Goal: Information Seeking & Learning: Learn about a topic

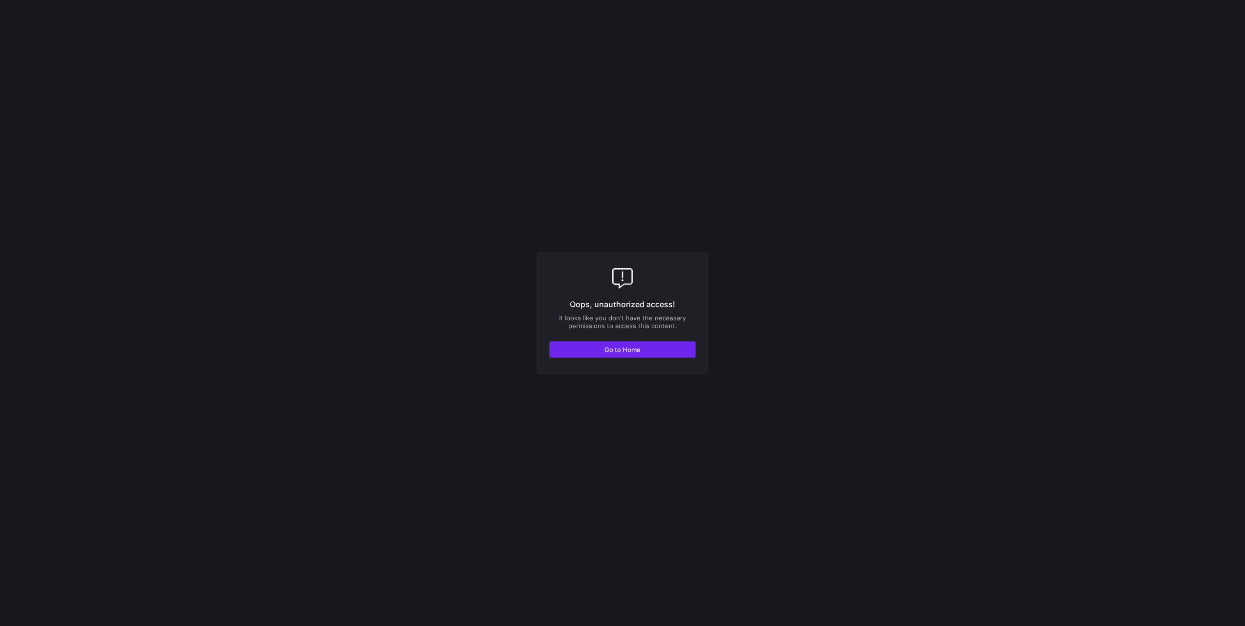
click at [651, 355] on span "button" at bounding box center [622, 350] width 145 height 16
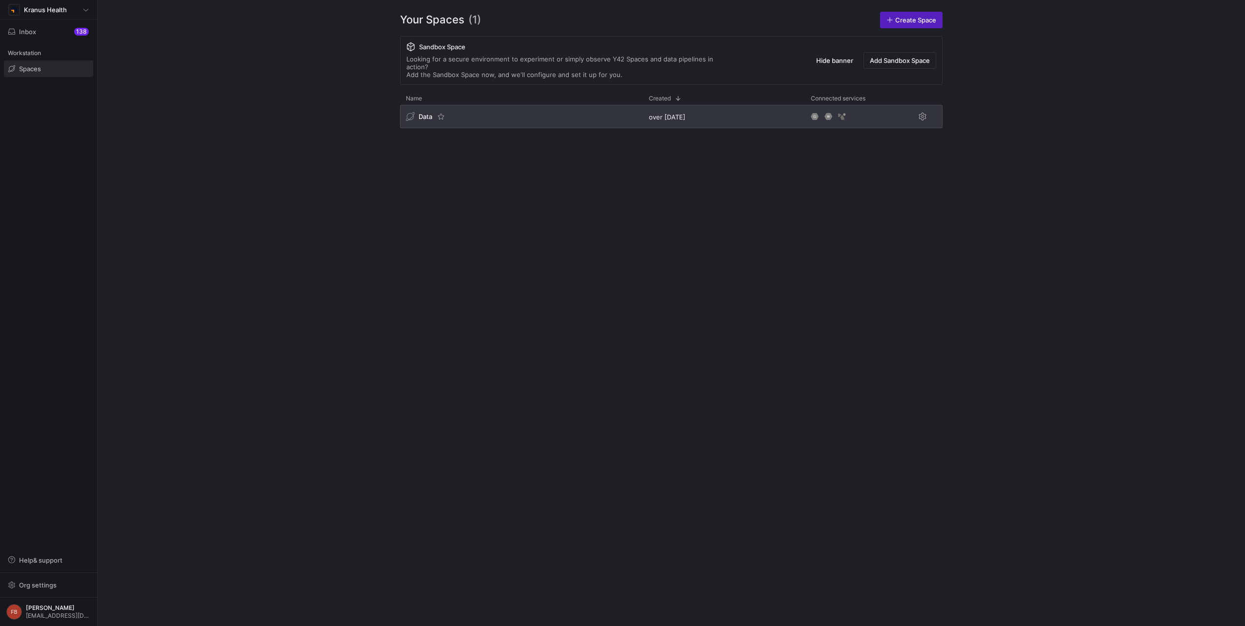
click at [529, 106] on div "Data" at bounding box center [521, 116] width 243 height 23
click at [563, 110] on div "Data" at bounding box center [521, 116] width 243 height 23
click at [741, 110] on div "over [DATE]" at bounding box center [724, 116] width 162 height 23
click at [582, 111] on div "Data" at bounding box center [521, 116] width 243 height 23
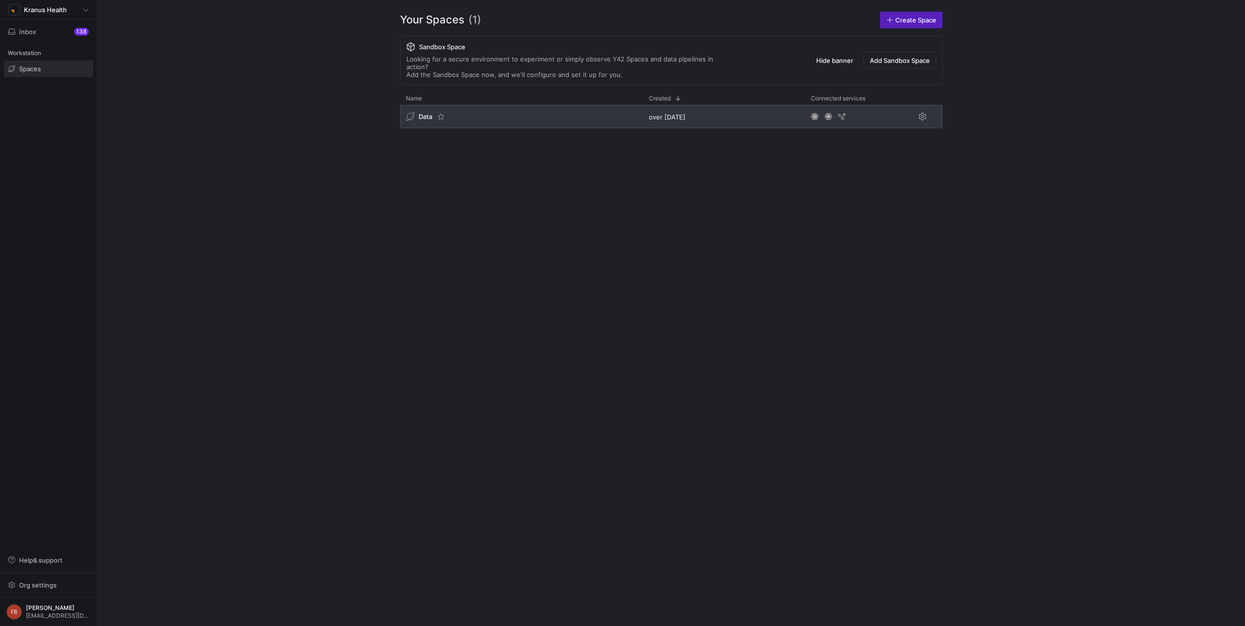
click at [416, 112] on div "Data" at bounding box center [419, 116] width 26 height 9
click at [421, 113] on span "Data" at bounding box center [426, 117] width 14 height 8
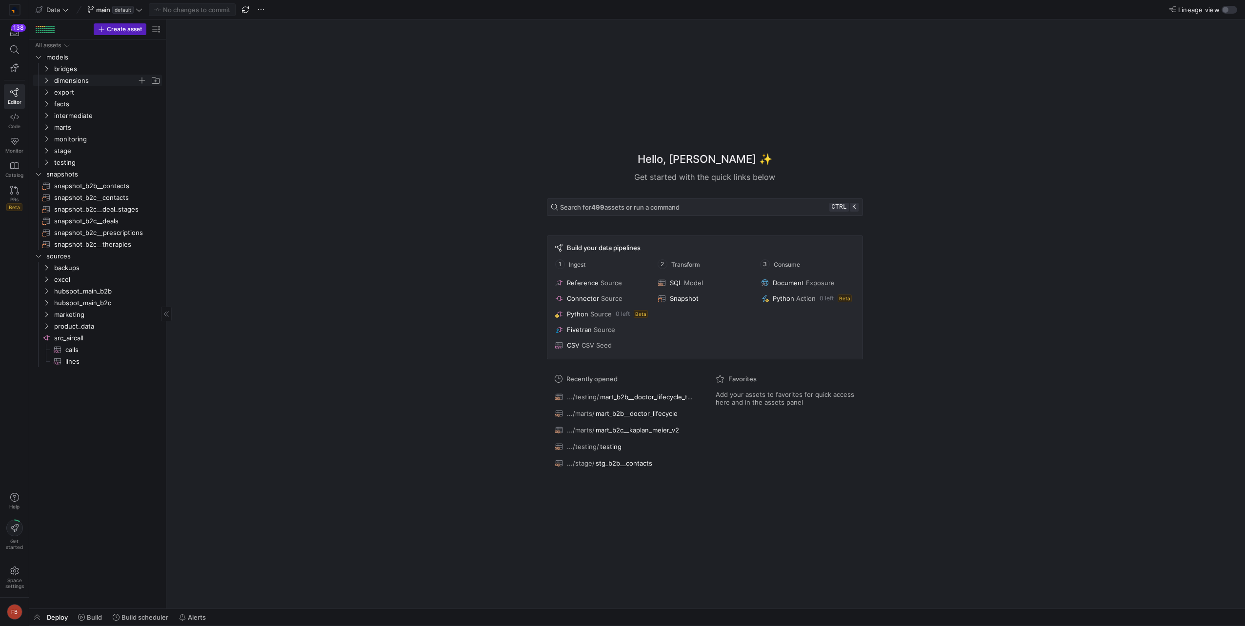
click at [79, 81] on span "dimensions" at bounding box center [95, 80] width 83 height 11
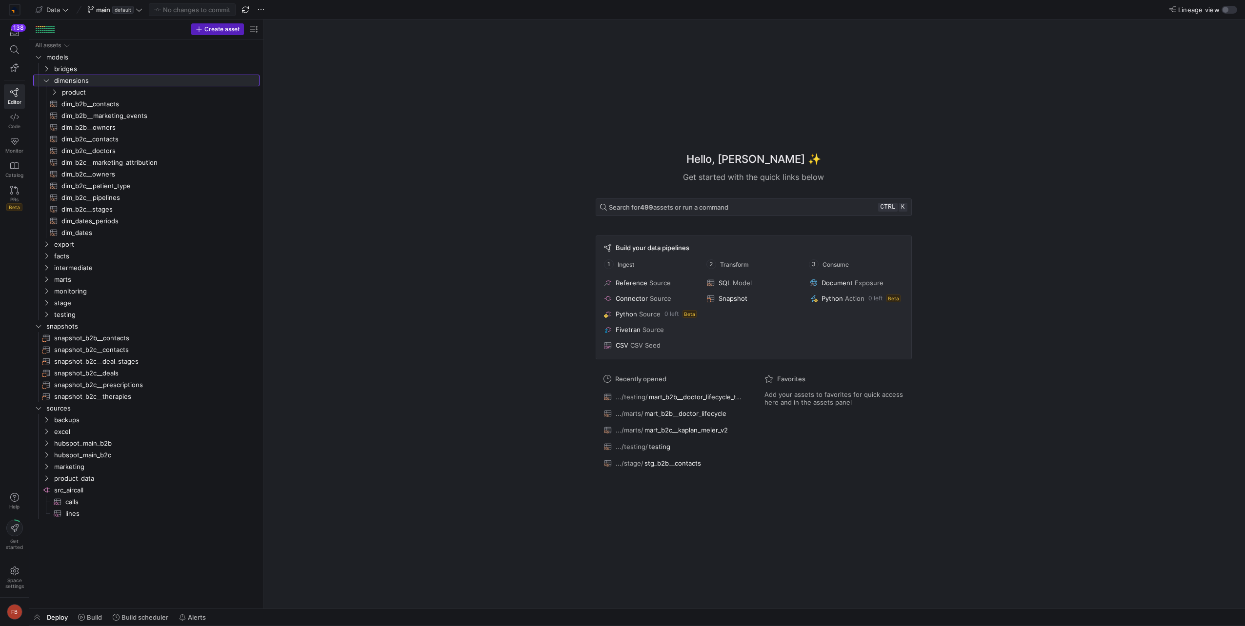
drag, startPoint x: 166, startPoint y: 114, endPoint x: 311, endPoint y: 137, distance: 146.7
click at [144, 130] on span "dim_b2b__owners​​​​​​​​​​" at bounding box center [154, 127] width 187 height 11
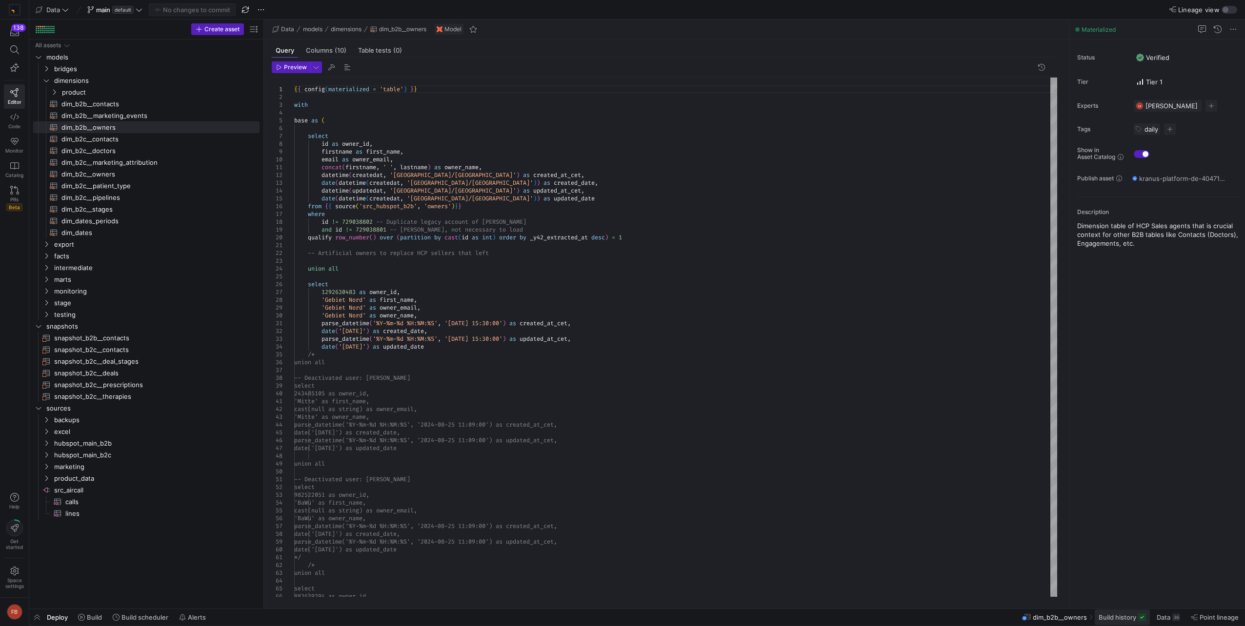
click at [1125, 618] on span "Build history" at bounding box center [1118, 618] width 38 height 8
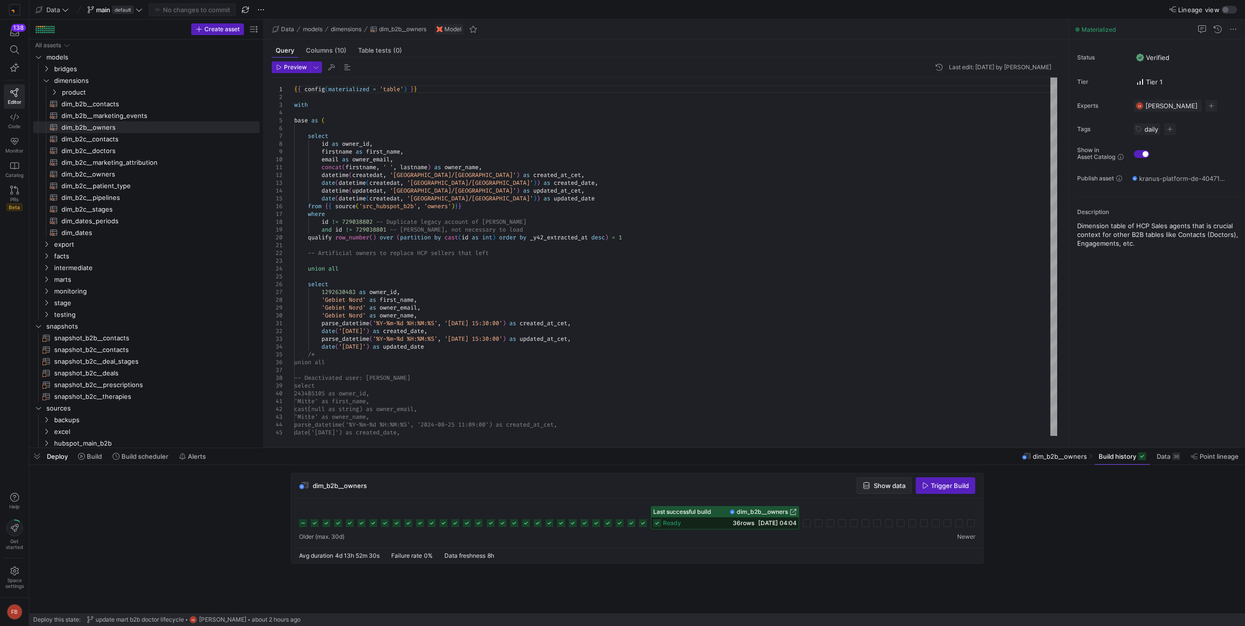
click at [870, 479] on span "button" at bounding box center [884, 486] width 54 height 16
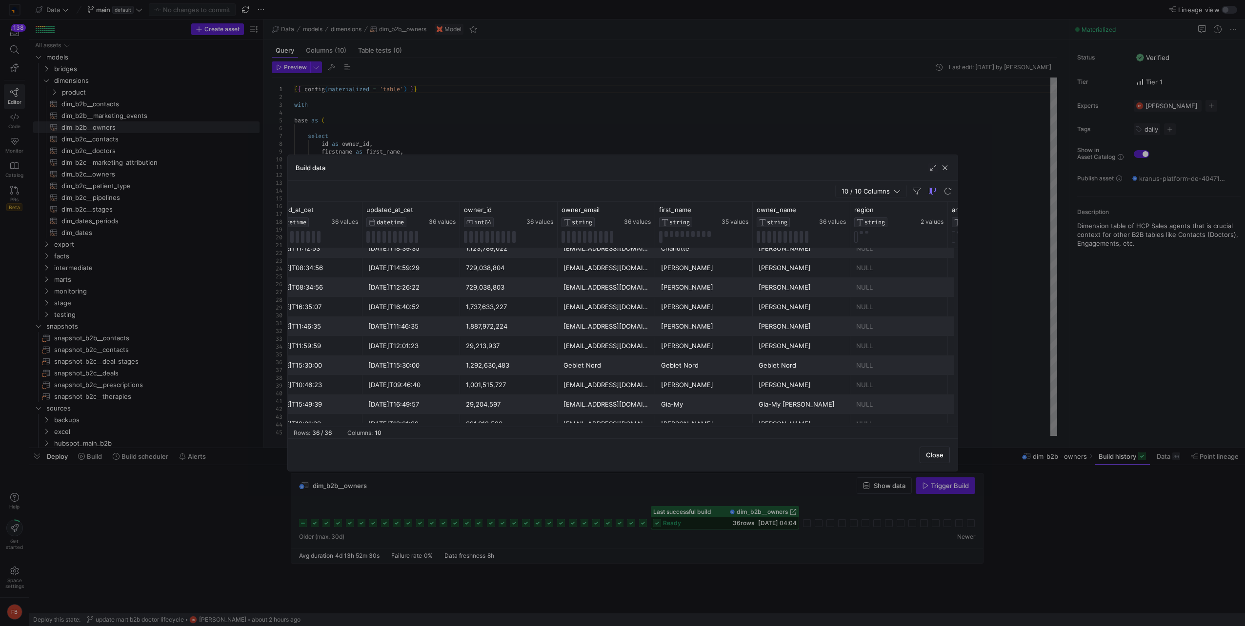
scroll to position [281, 0]
drag, startPoint x: 494, startPoint y: 391, endPoint x: 586, endPoint y: 398, distance: 92.5
click at [586, 398] on div "[DATE] [DATE]T09:16:32 [DATE]T16:46:40 741,434,738 [EMAIL_ADDRESS][DOMAIN_NAME]…" at bounding box center [558, 394] width 976 height 20
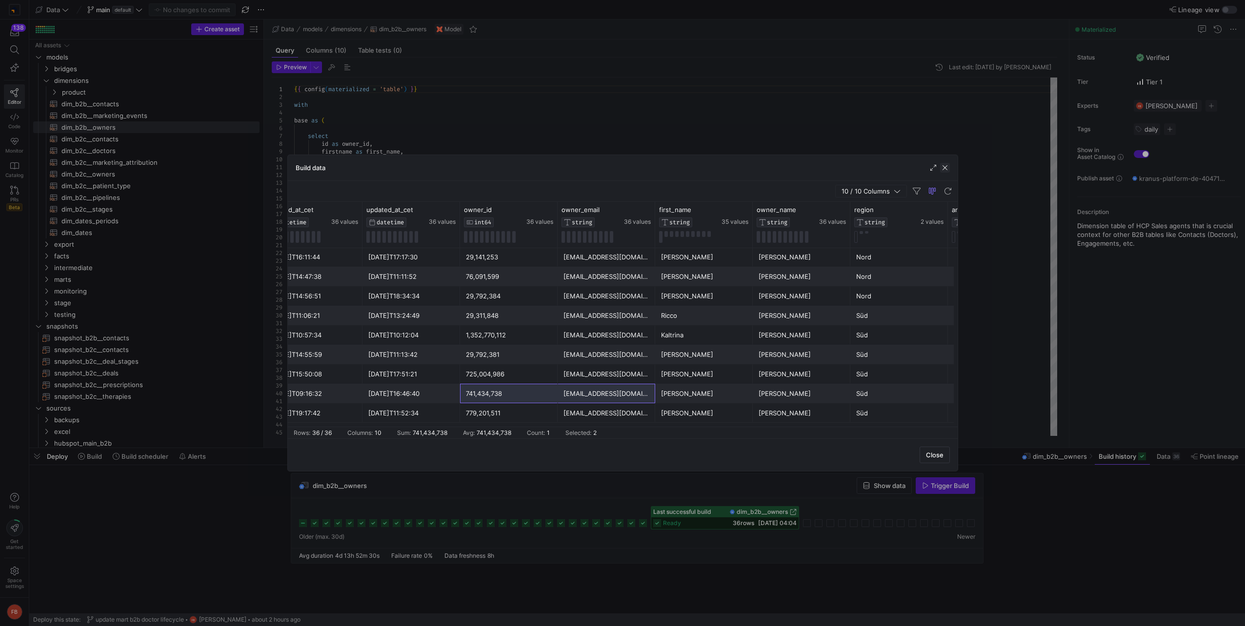
click at [945, 167] on span "button" at bounding box center [945, 168] width 10 height 10
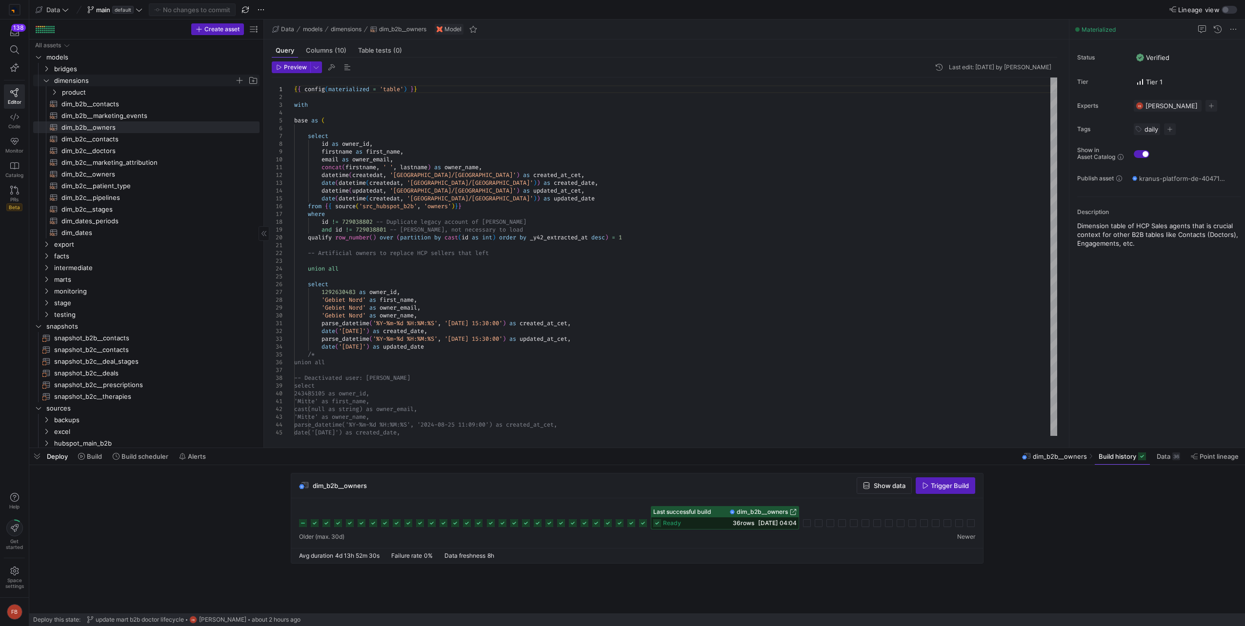
click at [59, 78] on span "dimensions" at bounding box center [144, 80] width 181 height 11
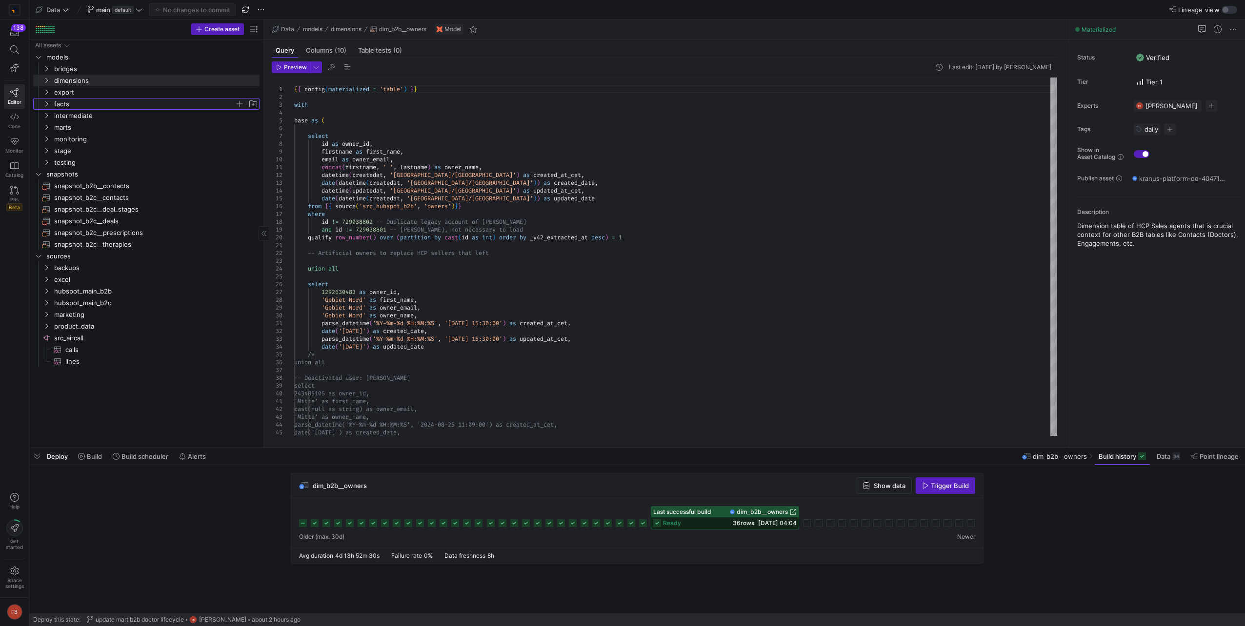
click at [60, 100] on span "facts" at bounding box center [144, 104] width 181 height 11
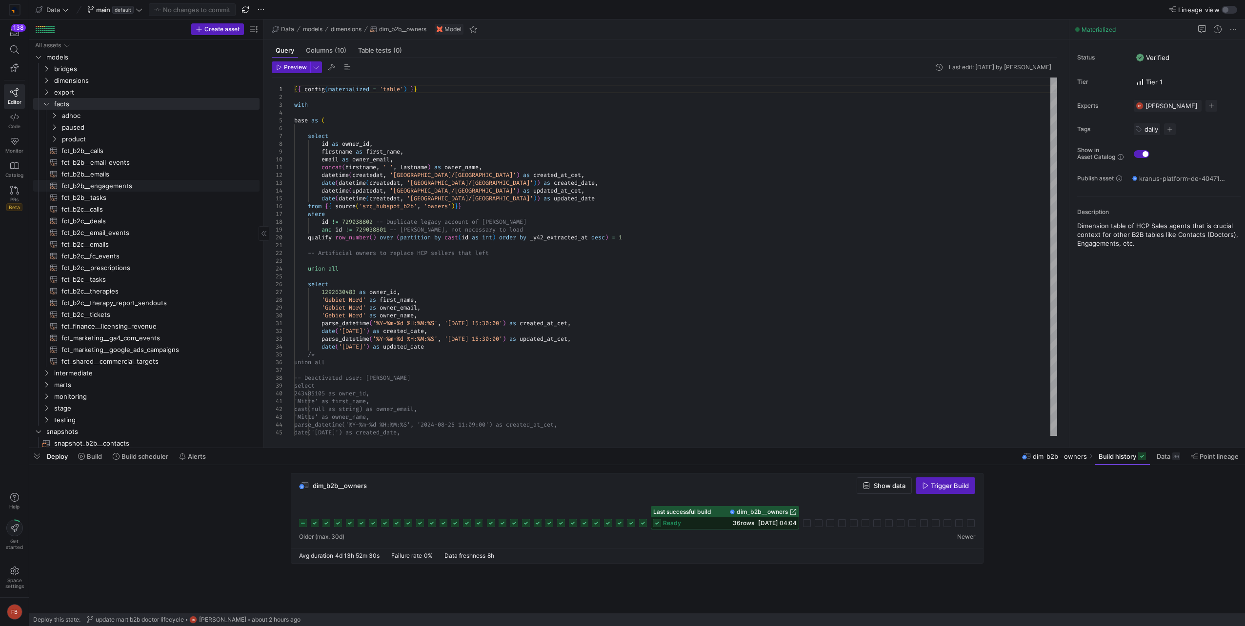
click at [108, 187] on span "fct_b2b__engagements​​​​​​​​​​" at bounding box center [154, 186] width 187 height 11
type textarea "{{ config(materialized = 'table') }} select e.*, cast(e.meeting_started_date as…"
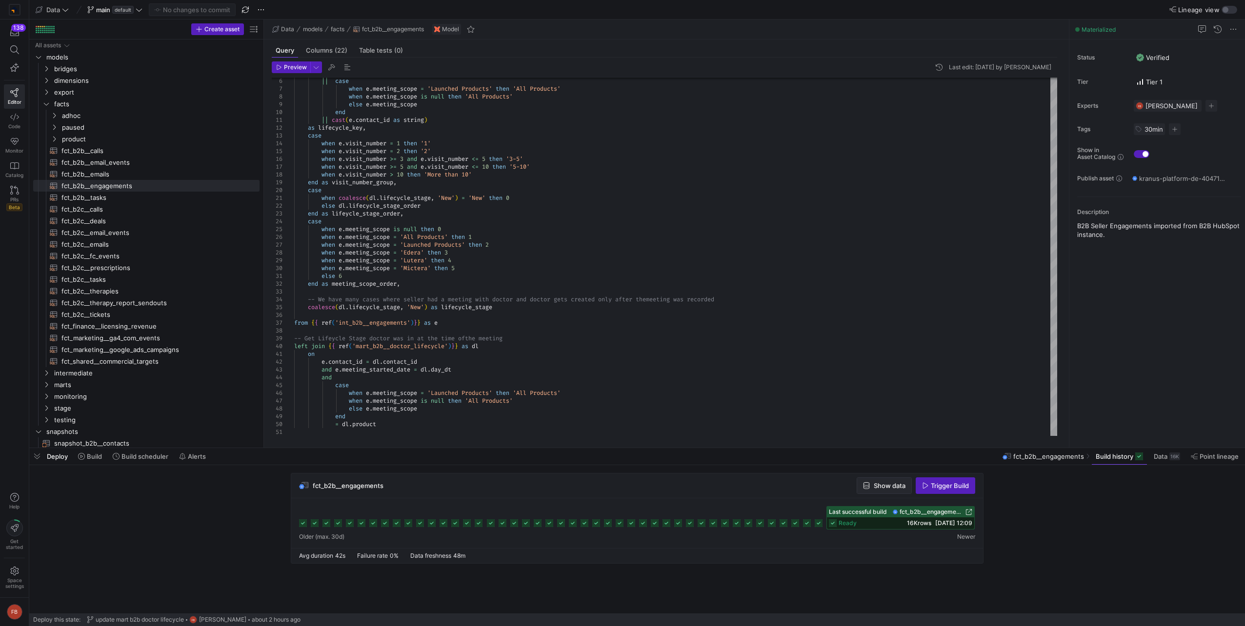
click at [883, 479] on span "button" at bounding box center [884, 486] width 54 height 16
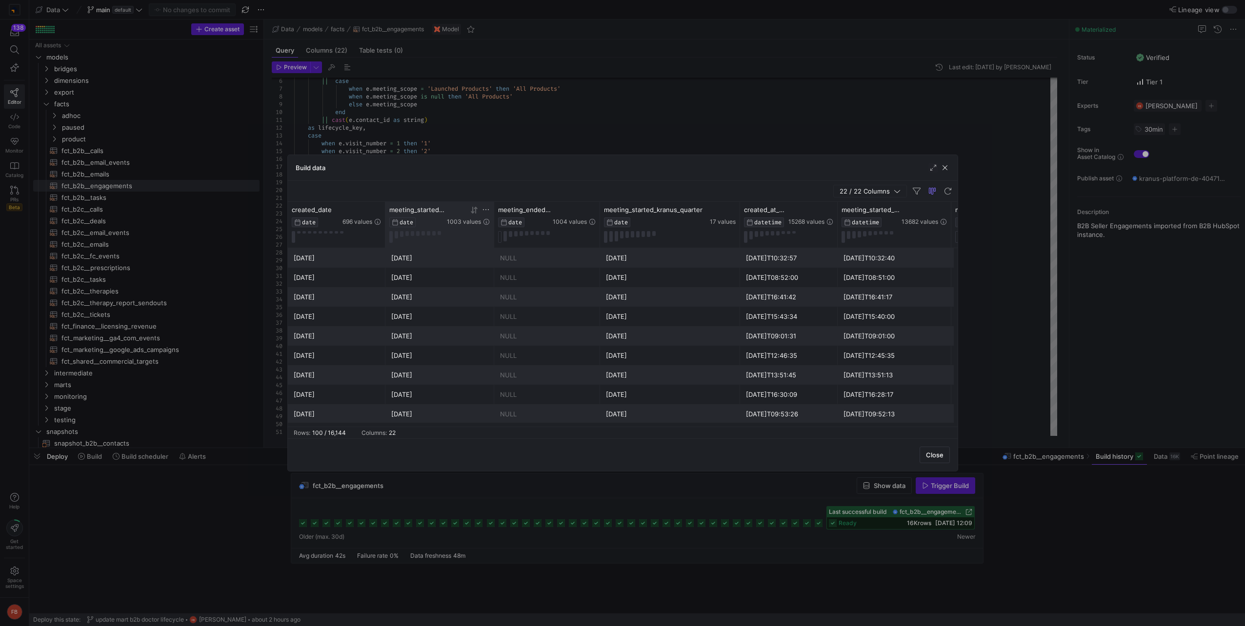
click at [487, 210] on icon at bounding box center [486, 210] width 8 height 8
click at [526, 227] on div "Equals" at bounding box center [529, 230] width 82 height 8
click at [522, 326] on span "Between" at bounding box center [532, 326] width 92 height 8
click at [507, 296] on span "1" at bounding box center [506, 300] width 12 height 12
click at [516, 355] on span "30" at bounding box center [519, 353] width 12 height 12
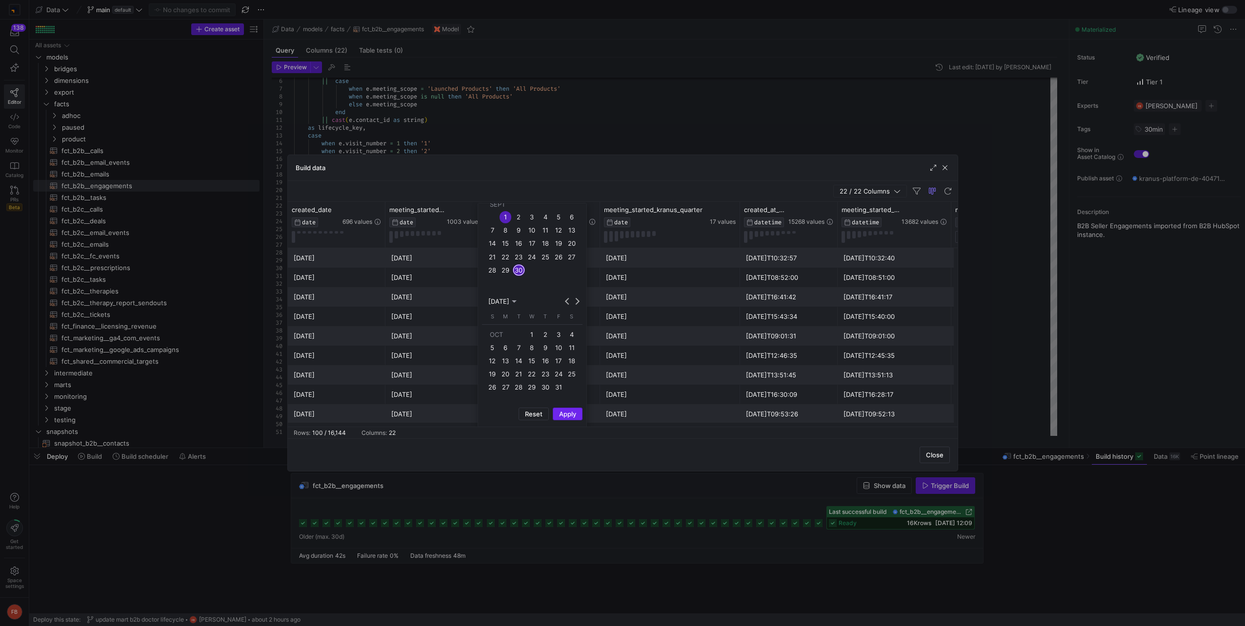
click at [560, 413] on span "Apply" at bounding box center [567, 414] width 17 height 8
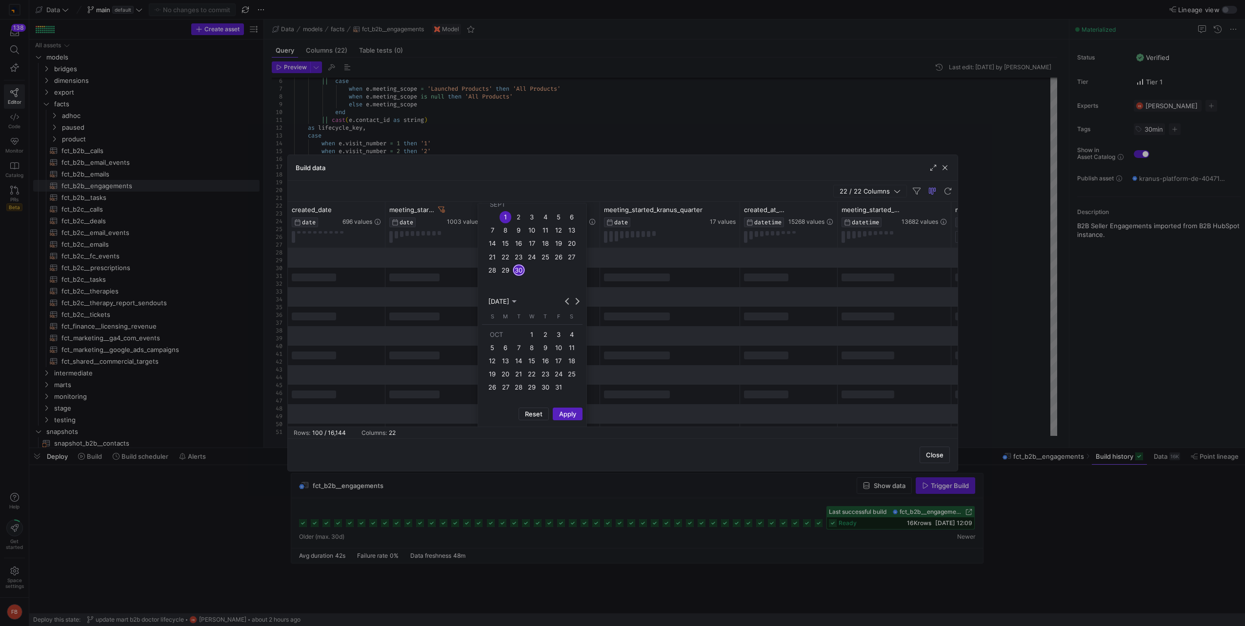
click at [575, 457] on div "Close" at bounding box center [623, 455] width 670 height 33
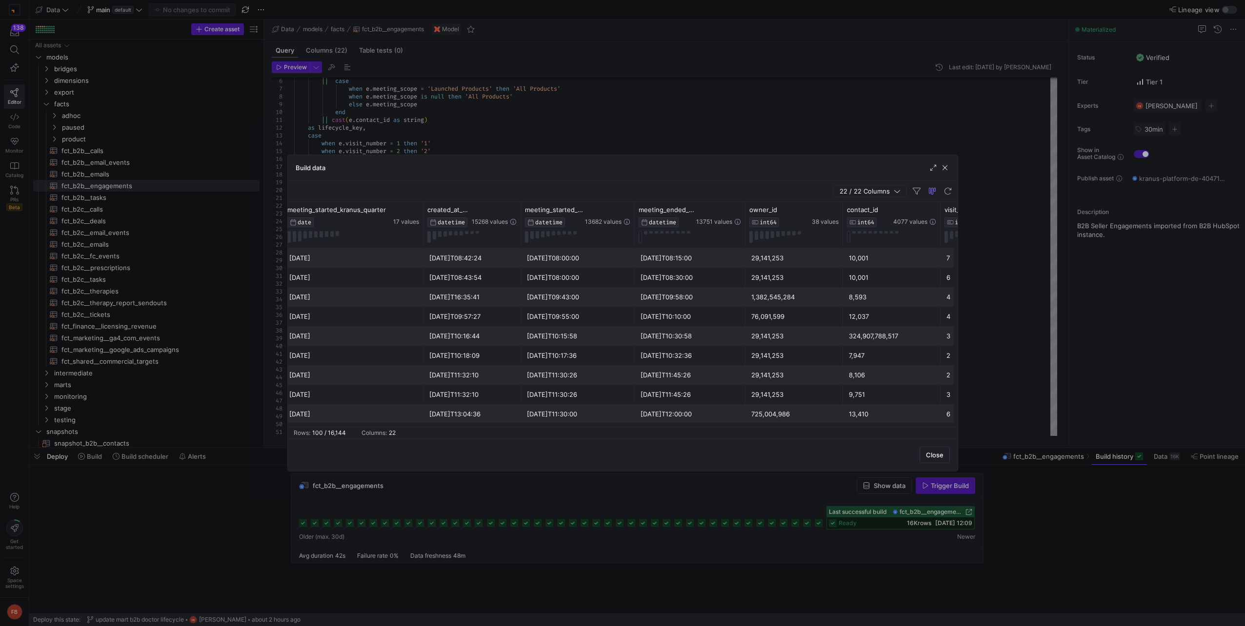
scroll to position [0, 335]
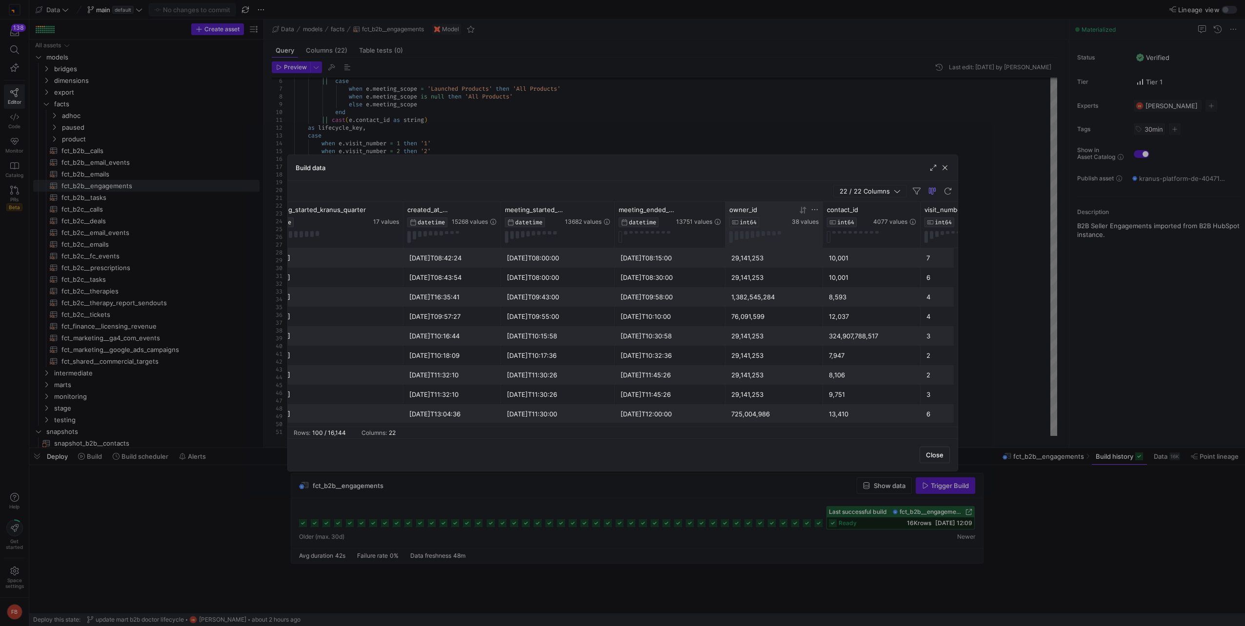
click at [813, 208] on icon at bounding box center [815, 210] width 8 height 8
drag, startPoint x: 872, startPoint y: 243, endPoint x: 739, endPoint y: 237, distance: 133.8
click at [739, 237] on div "Drag here to set row groups Drag here to set column labels meeting_ended_date D…" at bounding box center [623, 314] width 670 height 225
click at [821, 234] on div "Equals" at bounding box center [860, 234] width 107 height 36
click at [825, 238] on input "Filter Value" at bounding box center [861, 242] width 100 height 12
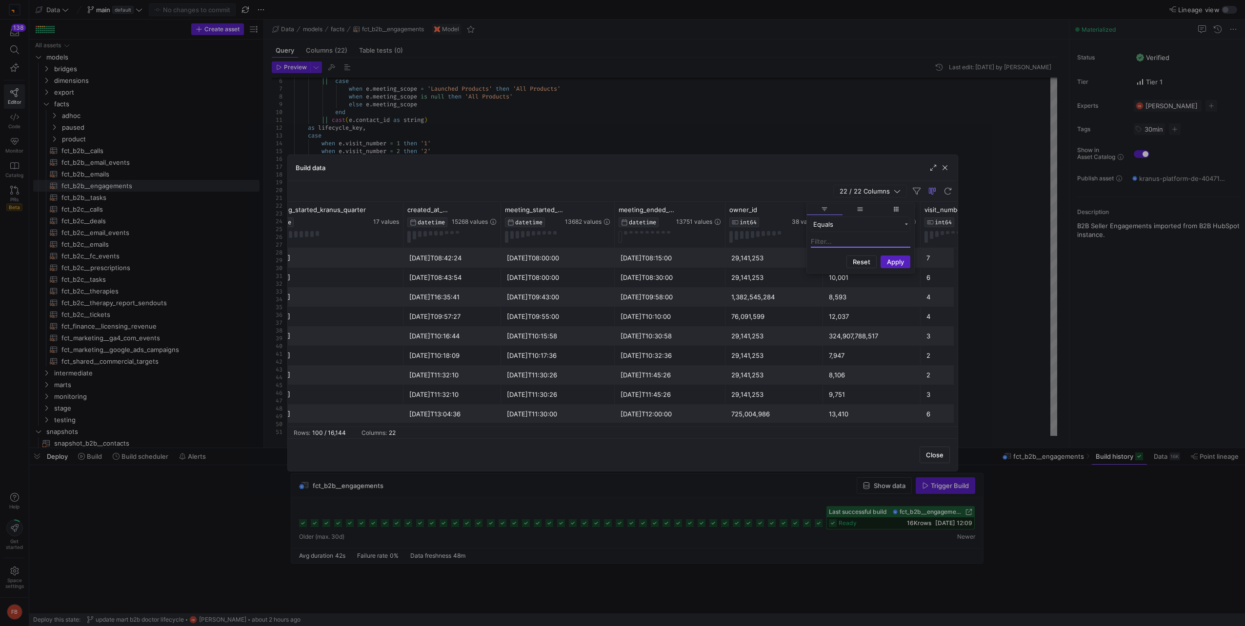
paste input "741434738"
type input "741434738"
click at [906, 310] on button "Apply" at bounding box center [896, 309] width 30 height 13
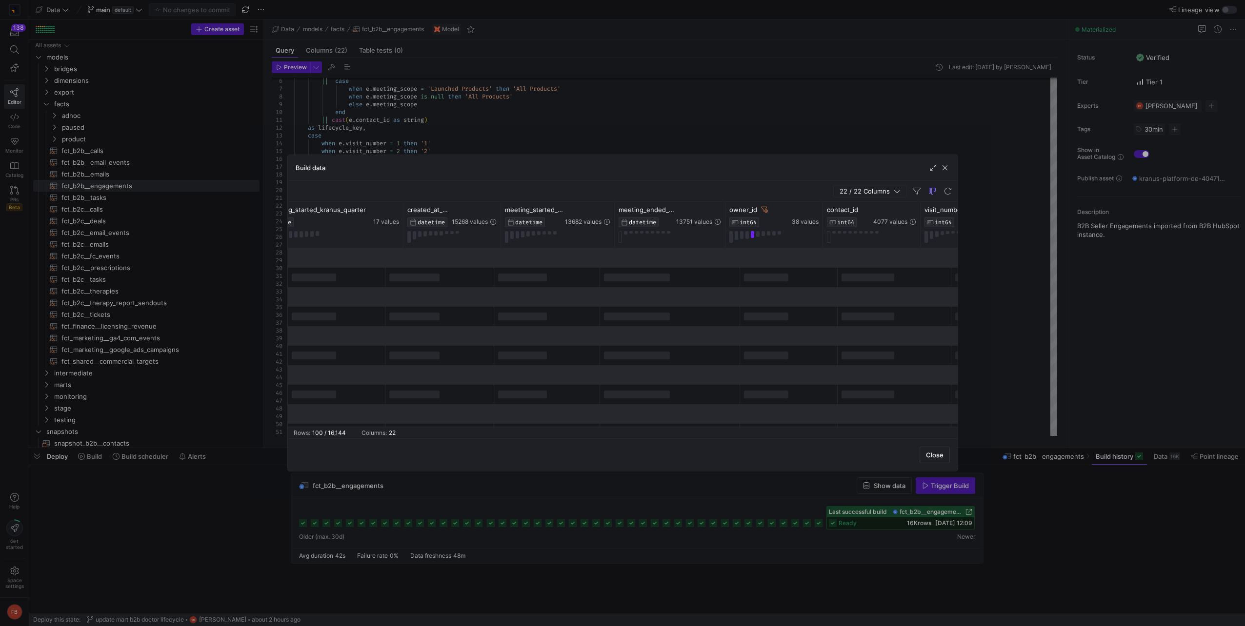
click at [773, 159] on div "Build data" at bounding box center [623, 168] width 670 height 26
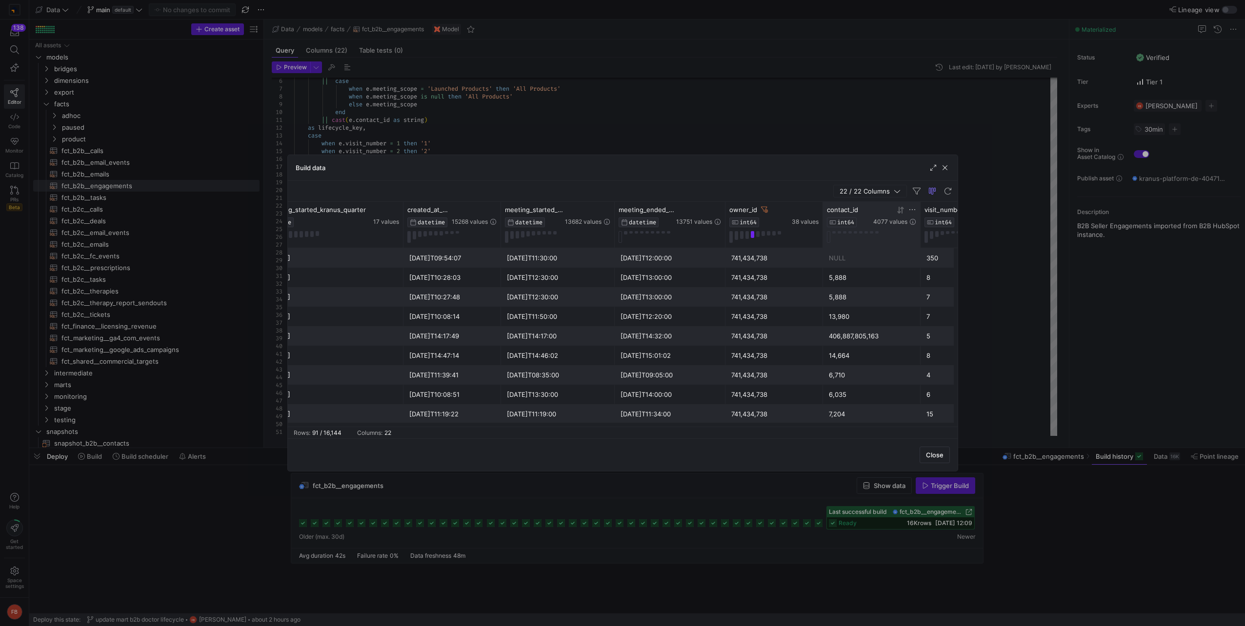
click at [904, 211] on icon at bounding box center [901, 210] width 8 height 8
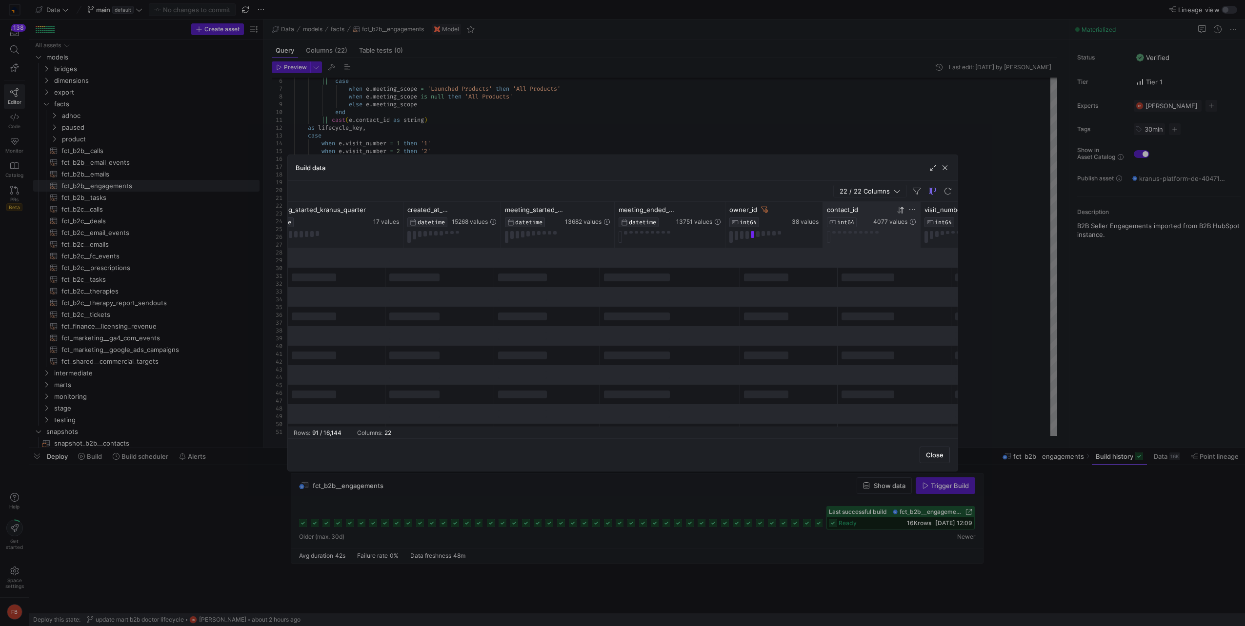
click at [904, 211] on icon at bounding box center [901, 210] width 8 height 8
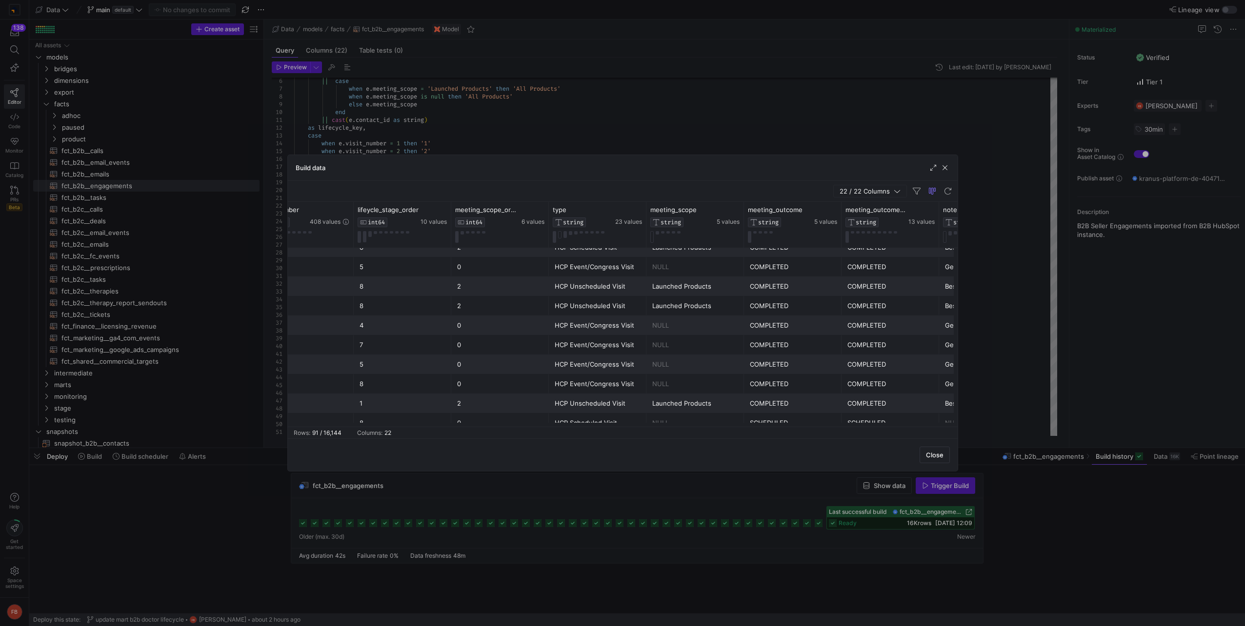
click at [784, 274] on div "COMPLETED" at bounding box center [793, 267] width 86 height 19
click at [832, 211] on icon at bounding box center [833, 210] width 8 height 8
type input "COMPLETED"
click at [909, 308] on button "Apply" at bounding box center [914, 309] width 30 height 13
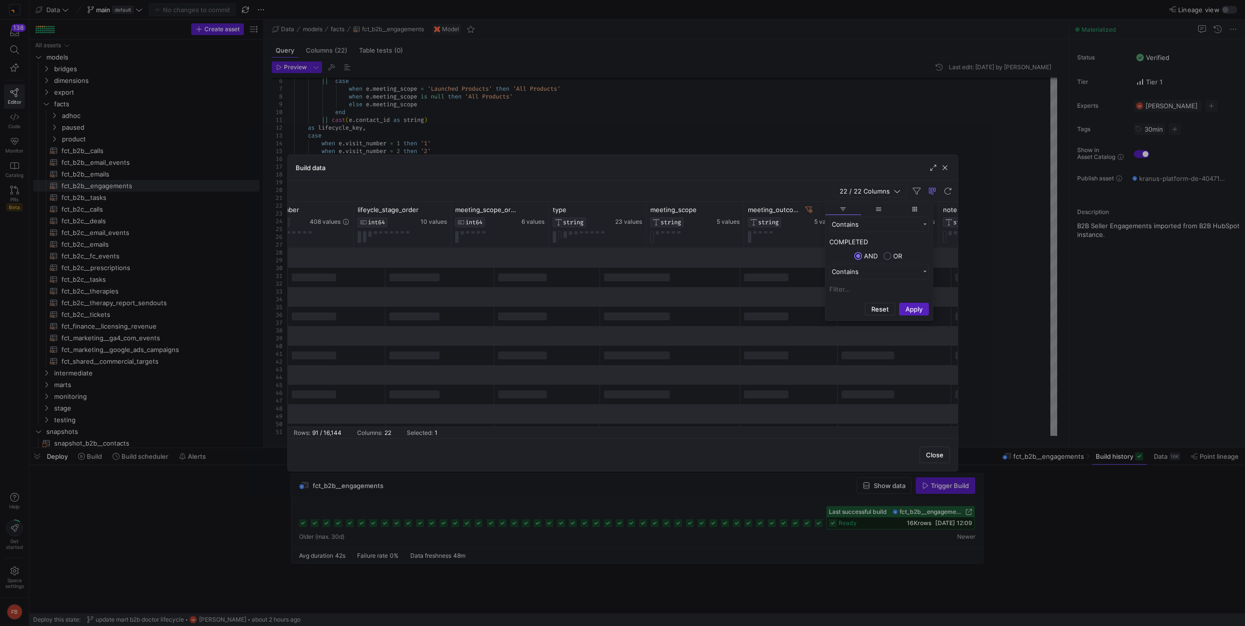
click at [817, 446] on div "Close" at bounding box center [623, 455] width 670 height 33
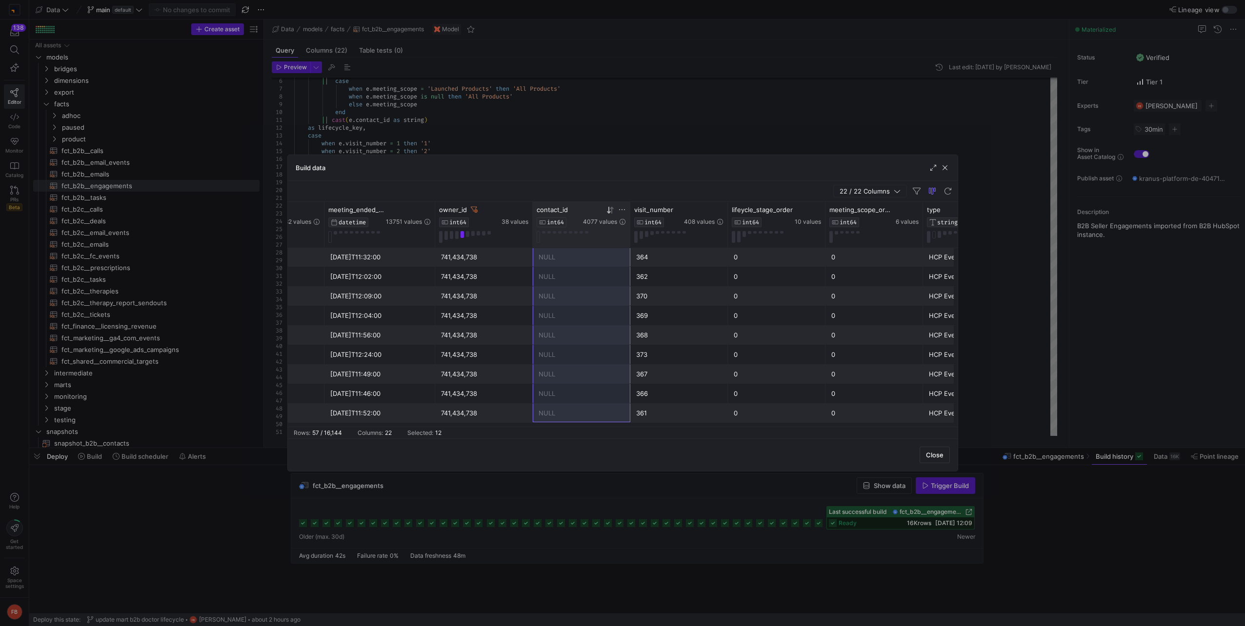
drag, startPoint x: 556, startPoint y: 300, endPoint x: 566, endPoint y: 420, distance: 120.5
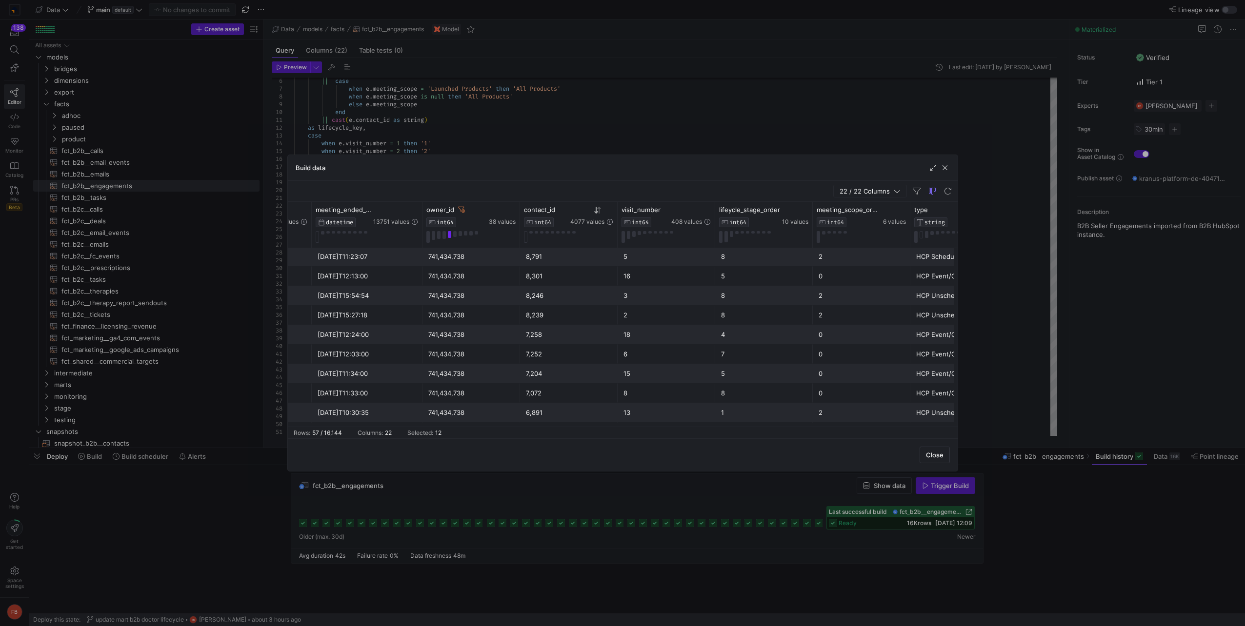
scroll to position [645, 0]
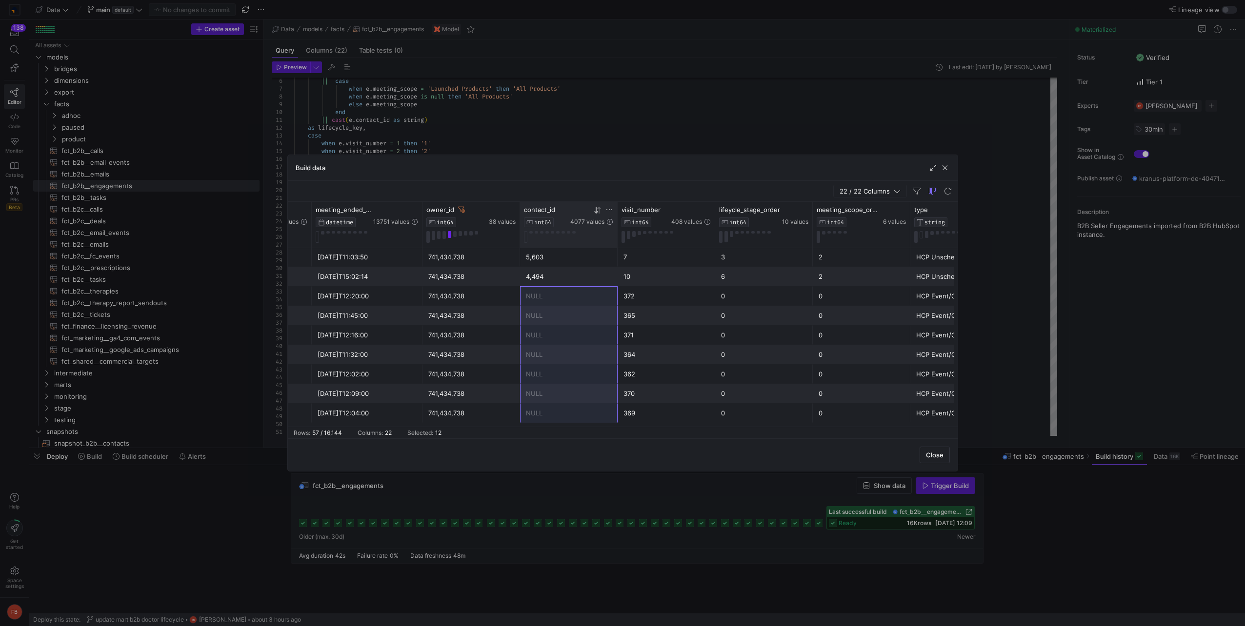
click at [611, 210] on icon at bounding box center [609, 209] width 6 height 1
click at [633, 228] on div "Equals" at bounding box center [655, 225] width 100 height 16
click at [645, 345] on div "Blank" at bounding box center [654, 350] width 99 height 16
click at [685, 296] on button "Apply" at bounding box center [690, 293] width 30 height 13
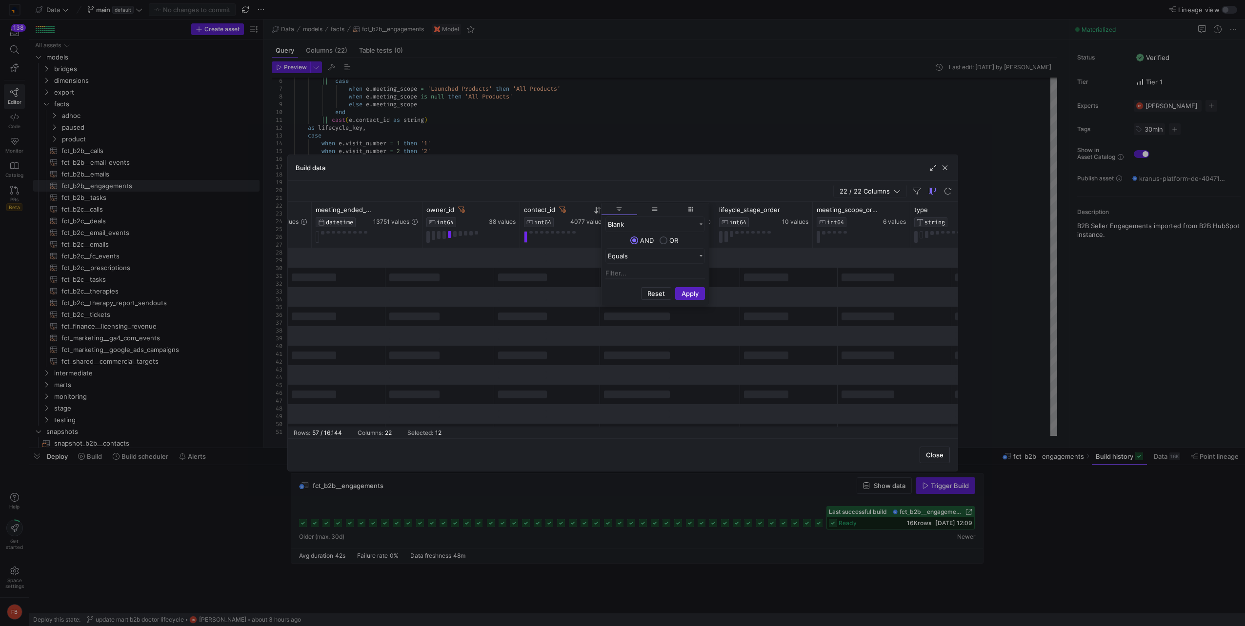
click at [559, 451] on div "Close" at bounding box center [623, 455] width 670 height 33
click at [935, 166] on span "button" at bounding box center [933, 168] width 10 height 10
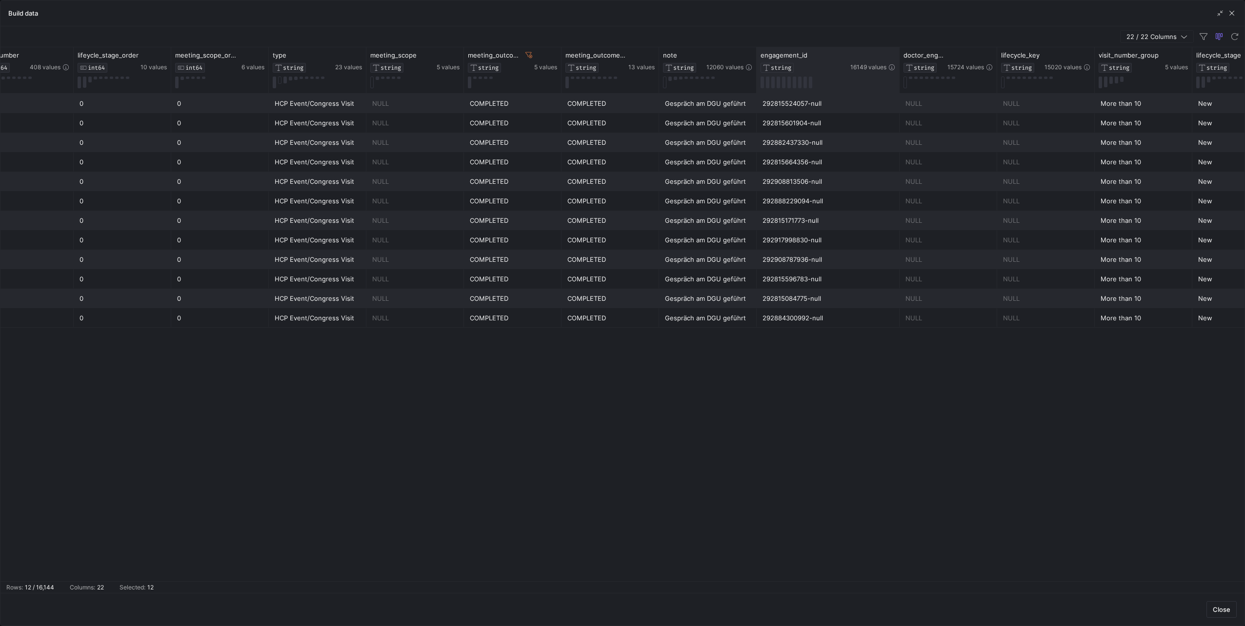
drag, startPoint x: 852, startPoint y: 71, endPoint x: 897, endPoint y: 71, distance: 45.4
click at [897, 71] on div at bounding box center [899, 70] width 4 height 46
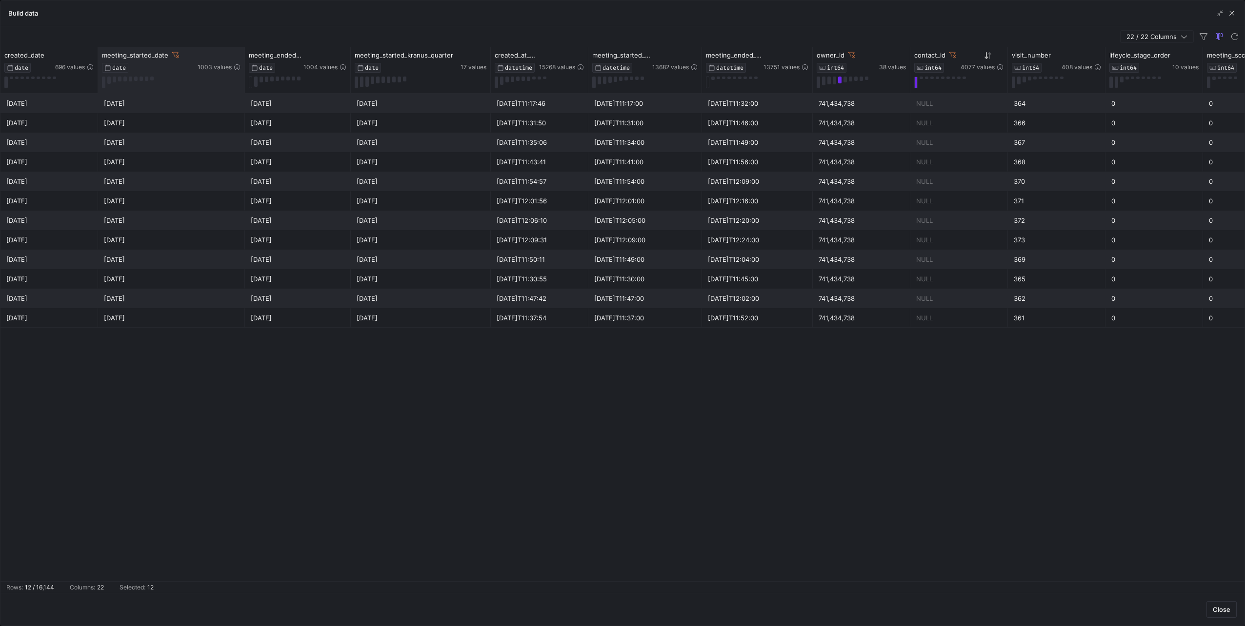
drag, startPoint x: 205, startPoint y: 67, endPoint x: 243, endPoint y: 63, distance: 38.3
click at [243, 63] on div at bounding box center [244, 70] width 4 height 46
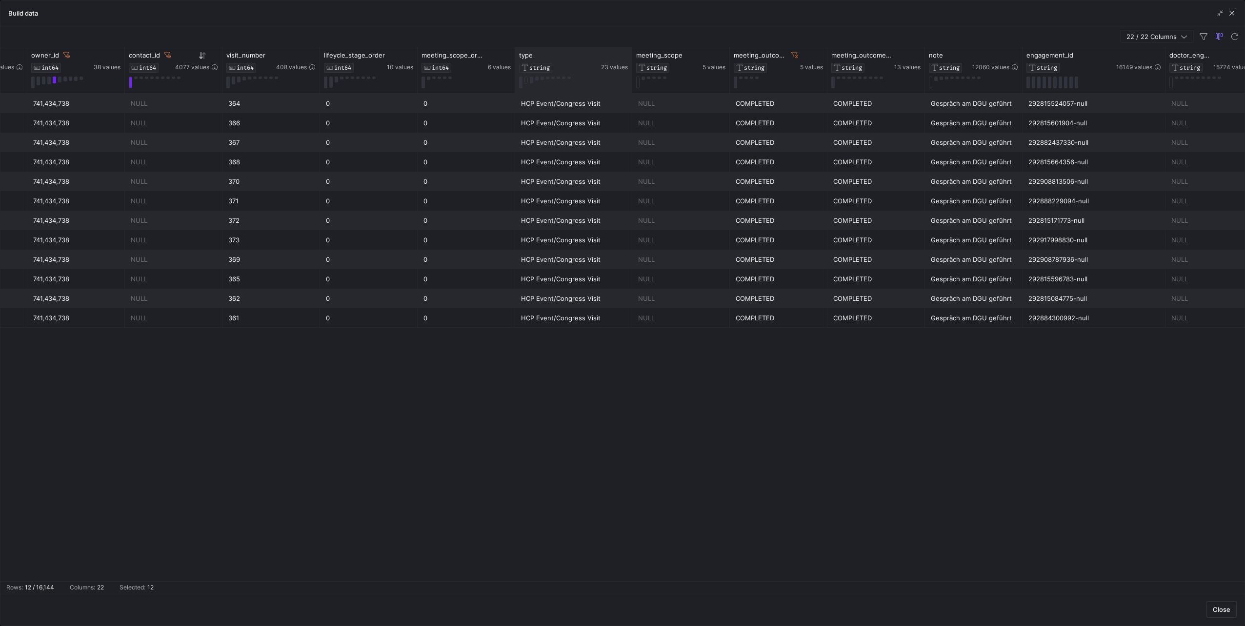
drag, startPoint x: 611, startPoint y: 74, endPoint x: 630, endPoint y: 74, distance: 19.5
click at [630, 74] on div at bounding box center [632, 70] width 4 height 46
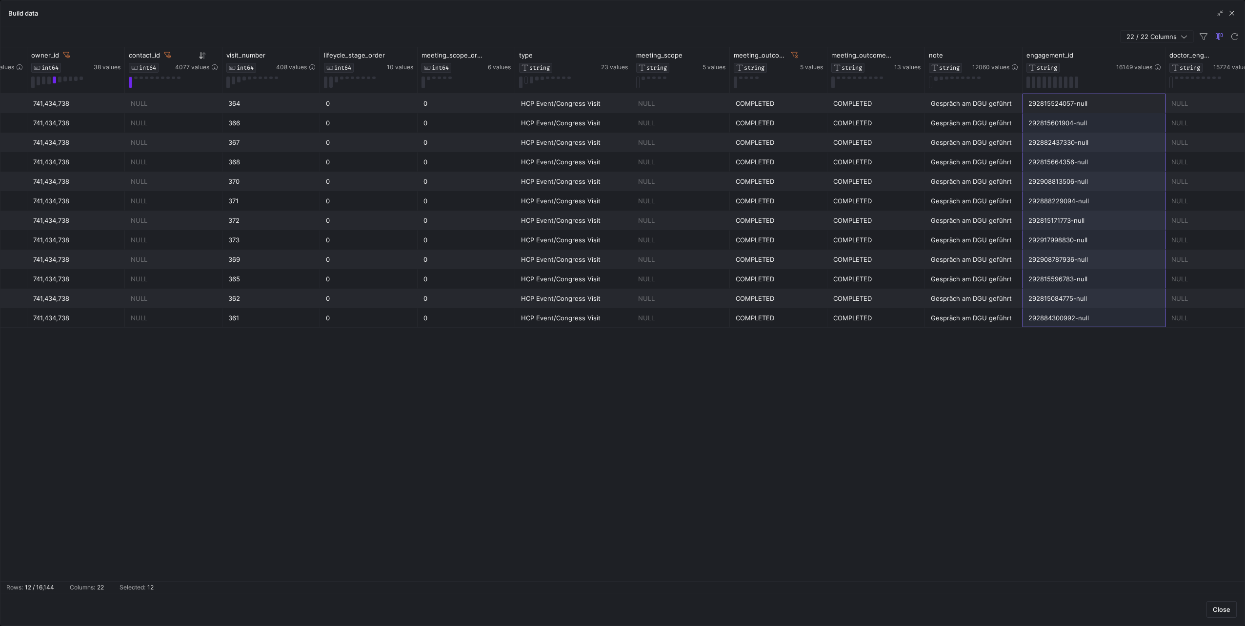
drag, startPoint x: 1045, startPoint y: 98, endPoint x: 1031, endPoint y: 322, distance: 224.4
click at [1031, 322] on div "NULL 364 0 0 HCP Event/Congress Visit 741,434,738 [DATE]T11:32:00 [DATE]T11:17:…" at bounding box center [385, 211] width 2341 height 234
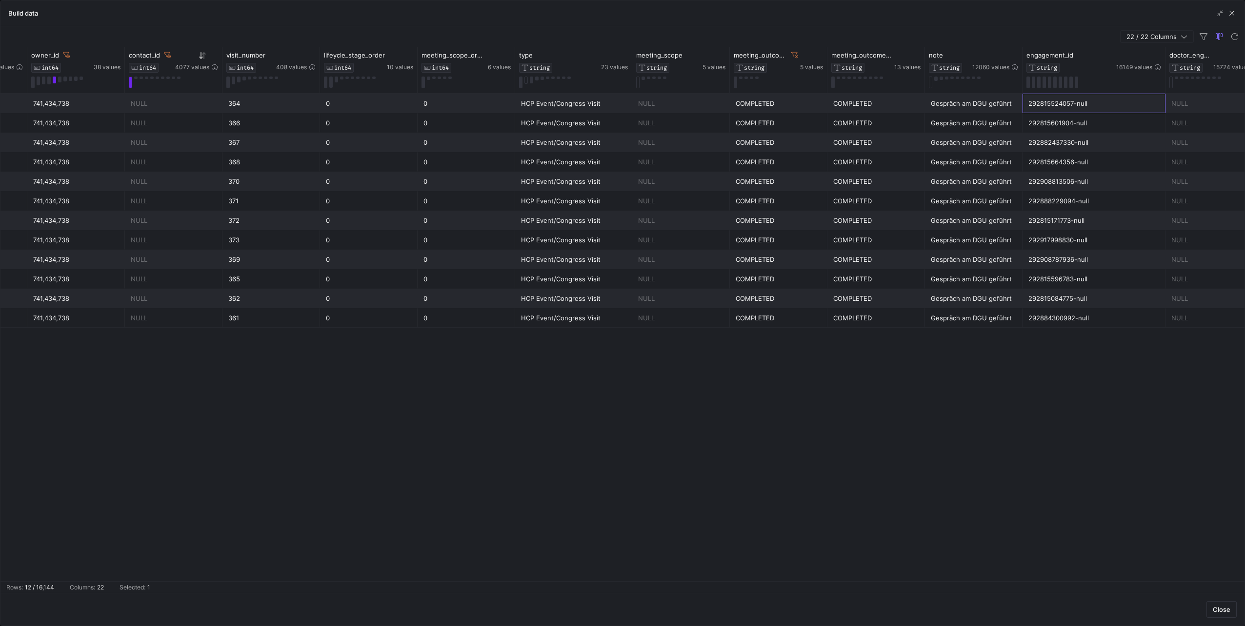
click at [1047, 109] on div "292815524057-null" at bounding box center [1093, 103] width 131 height 19
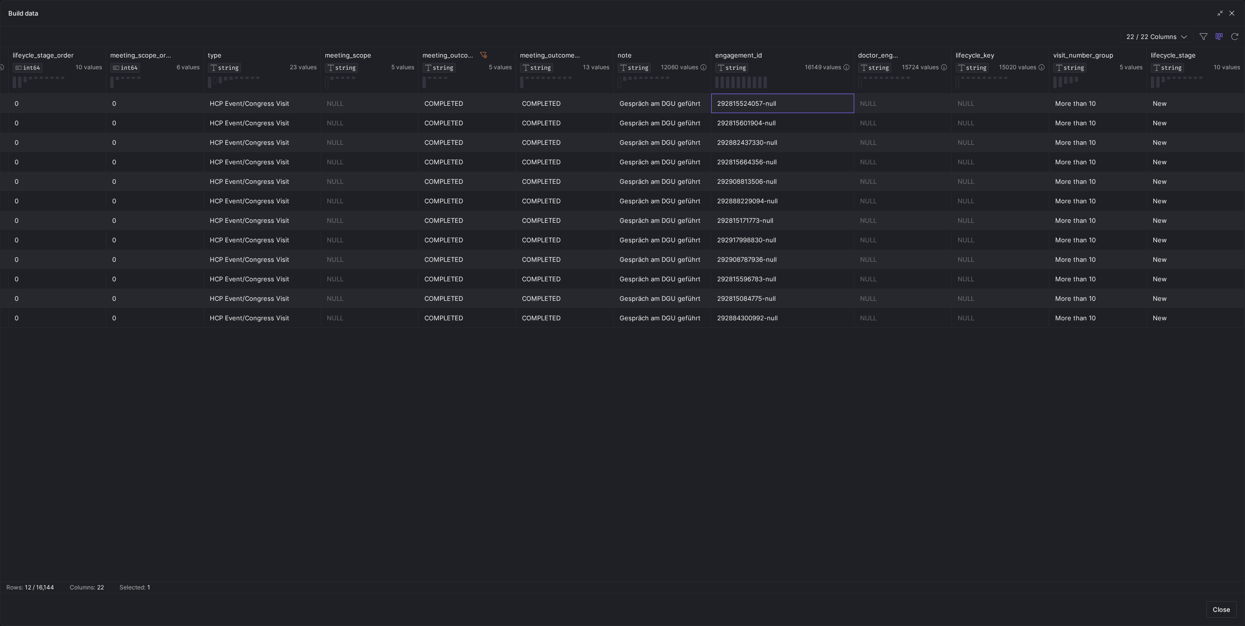
click at [756, 103] on div "292815524057-null" at bounding box center [782, 103] width 131 height 19
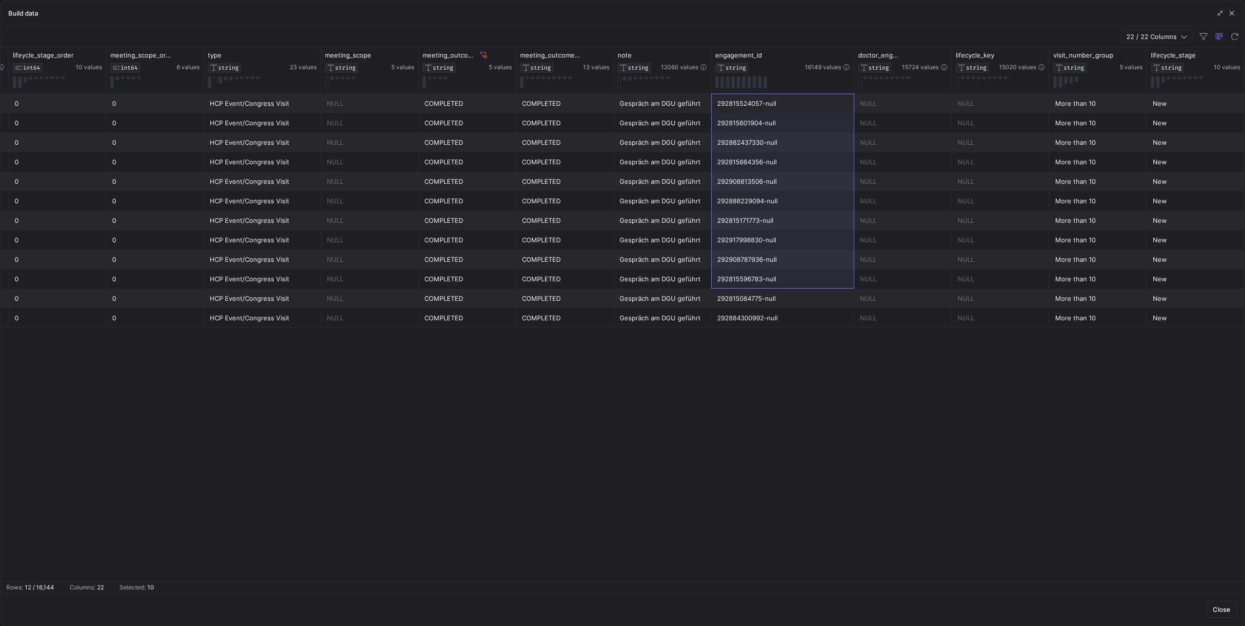
drag, startPoint x: 756, startPoint y: 103, endPoint x: 755, endPoint y: 288, distance: 184.9
click at [755, 288] on div "NULL 364 0 0 HCP Event/Congress Visit 292815524057-null NULL COMPLETED COMPLETE…" at bounding box center [74, 211] width 2341 height 234
drag, startPoint x: 772, startPoint y: 102, endPoint x: 755, endPoint y: 271, distance: 169.2
click at [755, 271] on div "NULL 364 0 0 HCP Event/Congress Visit 292815524057-null NULL COMPLETED COMPLETE…" at bounding box center [74, 211] width 2341 height 234
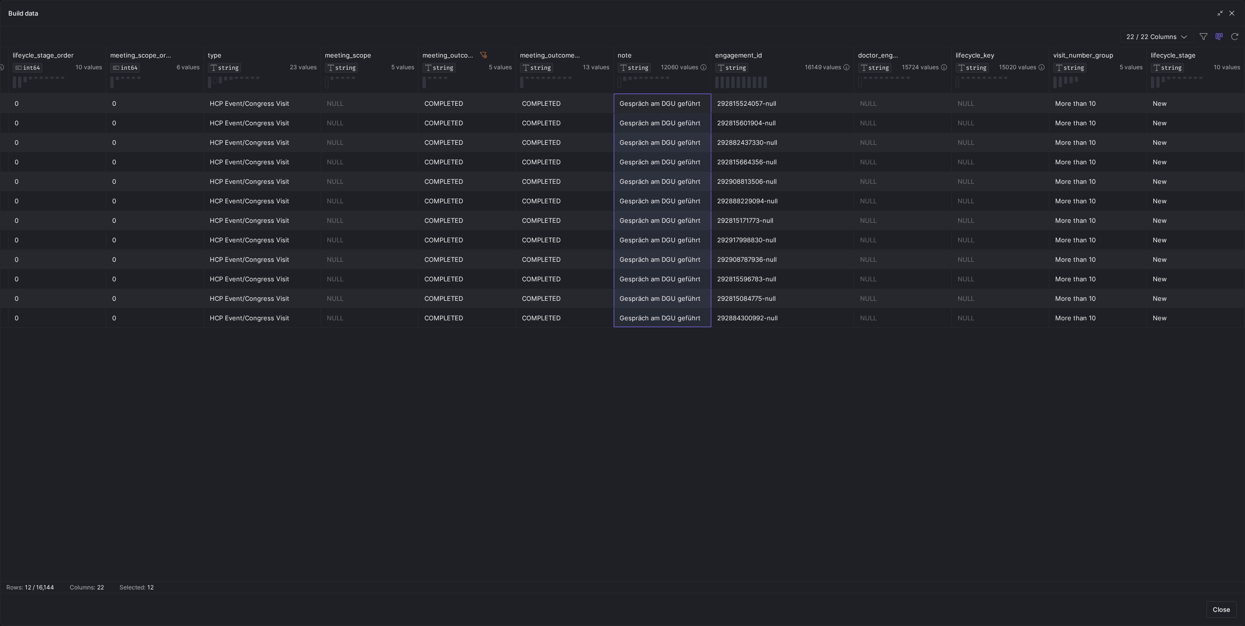
drag, startPoint x: 644, startPoint y: 103, endPoint x: 632, endPoint y: 322, distance: 219.4
click at [632, 322] on div "NULL 364 0 0 HCP Event/Congress Visit 292815524057-null NULL COMPLETED COMPLETE…" at bounding box center [74, 211] width 2341 height 234
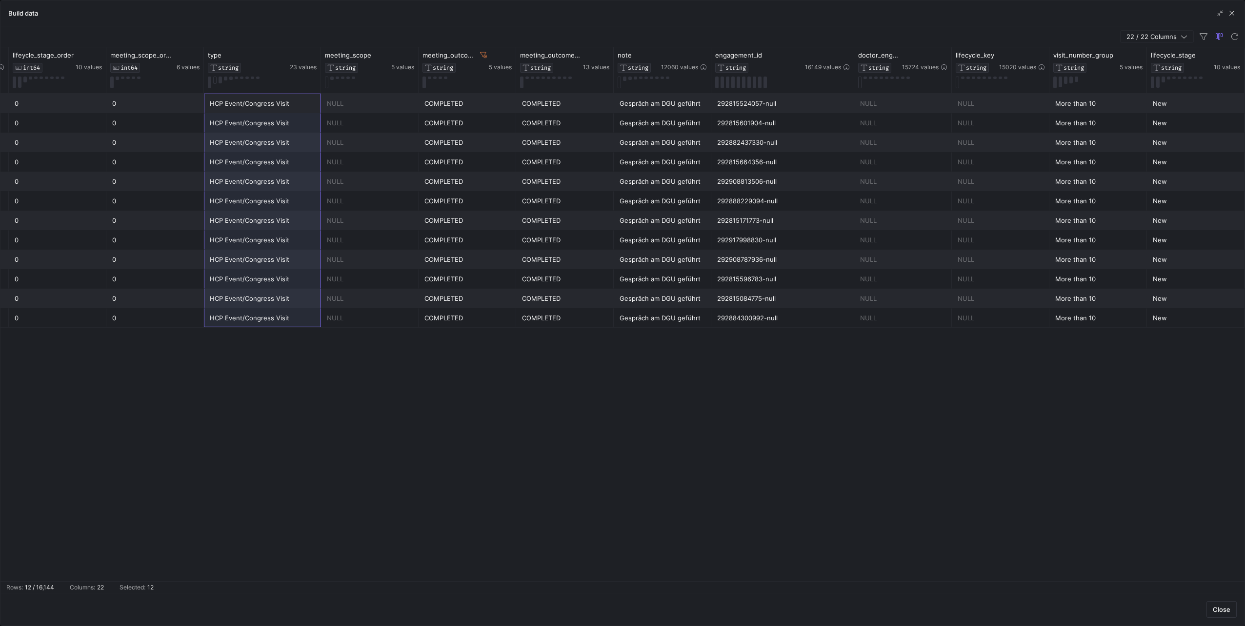
drag, startPoint x: 228, startPoint y: 105, endPoint x: 226, endPoint y: 318, distance: 213.2
click at [226, 318] on div "NULL 364 0 0 HCP Event/Congress Visit 292815524057-null NULL COMPLETED COMPLETE…" at bounding box center [74, 211] width 2341 height 234
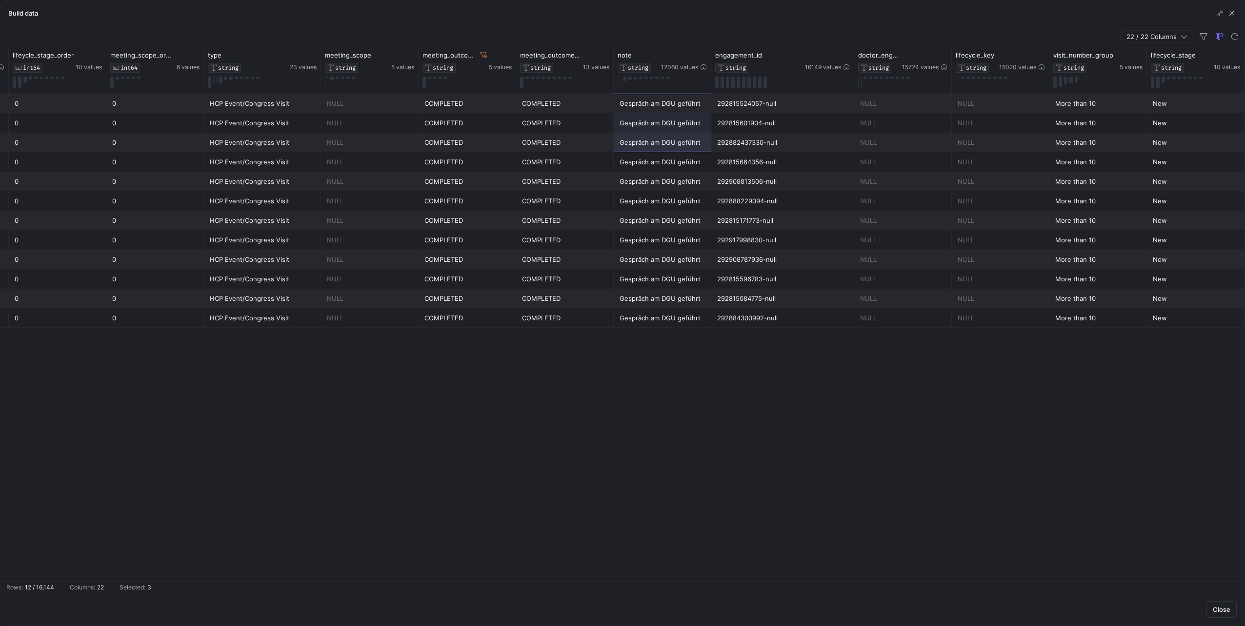
drag, startPoint x: 644, startPoint y: 107, endPoint x: 636, endPoint y: 150, distance: 43.6
click at [636, 150] on div "NULL 364 0 0 HCP Event/Congress Visit 292815524057-null NULL COMPLETED COMPLETE…" at bounding box center [74, 211] width 2341 height 234
drag, startPoint x: 284, startPoint y: 105, endPoint x: 279, endPoint y: 133, distance: 28.8
click at [279, 133] on div "NULL 364 0 0 HCP Event/Congress Visit 292815524057-null NULL COMPLETED COMPLETE…" at bounding box center [74, 211] width 2341 height 234
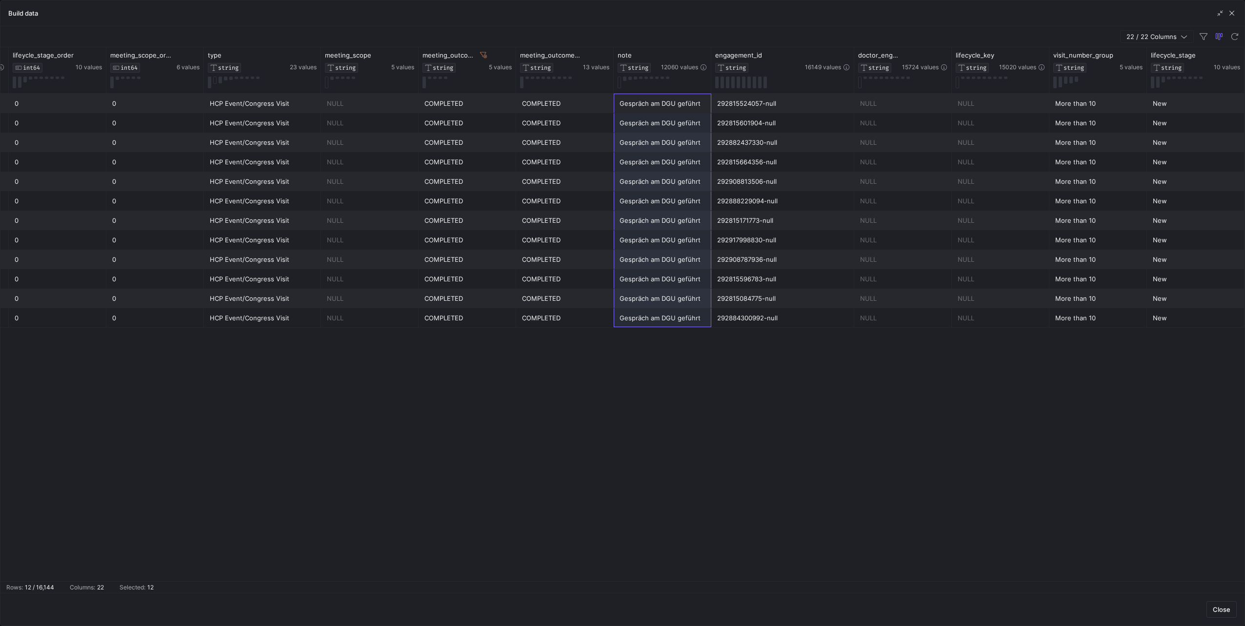
drag, startPoint x: 659, startPoint y: 108, endPoint x: 631, endPoint y: 317, distance: 210.7
click at [631, 317] on div "NULL 364 0 0 HCP Event/Congress Visit 292815524057-null NULL COMPLETED COMPLETE…" at bounding box center [74, 211] width 2341 height 234
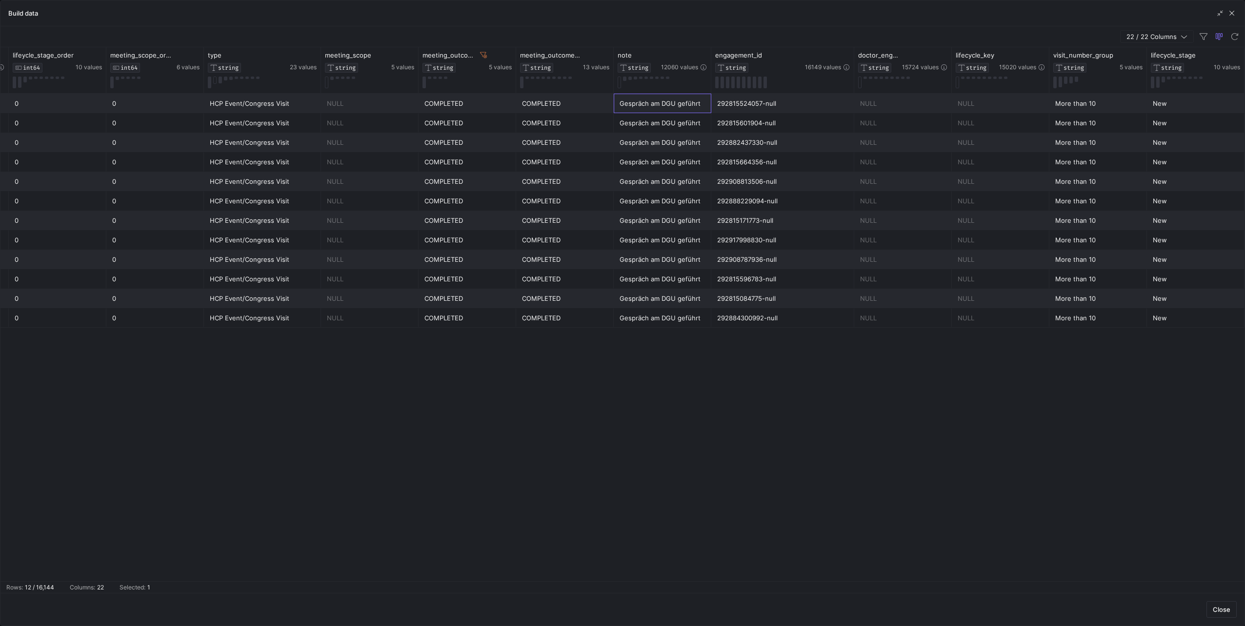
click at [679, 110] on div "Gespräch am DGU geführt" at bounding box center [663, 103] width 86 height 19
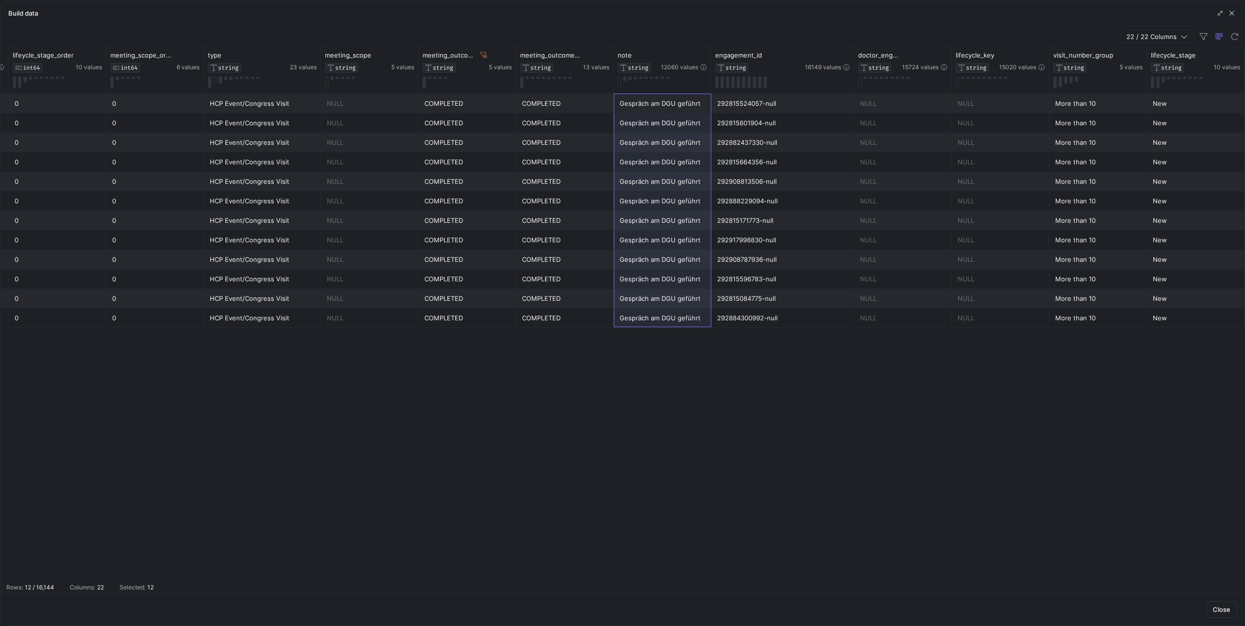
drag, startPoint x: 664, startPoint y: 107, endPoint x: 656, endPoint y: 326, distance: 219.2
click at [656, 326] on div "NULL 364 0 0 HCP Event/Congress Visit 292815524057-null NULL COMPLETED COMPLETE…" at bounding box center [74, 211] width 2341 height 234
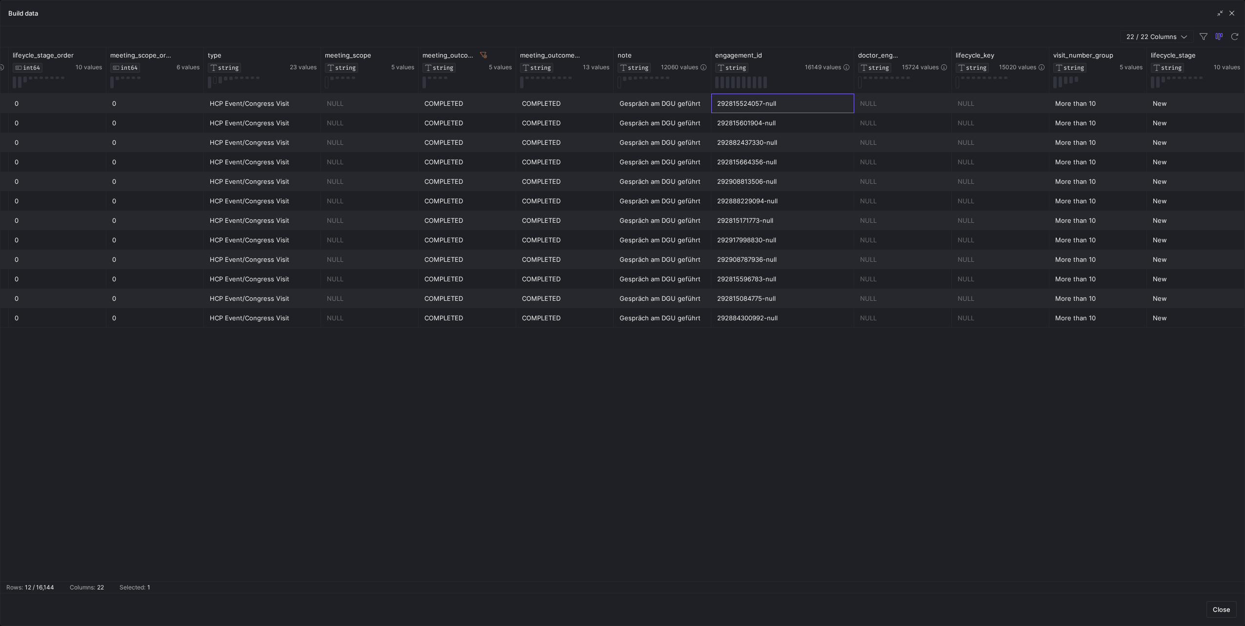
click at [755, 102] on div "292815524057-null" at bounding box center [782, 103] width 131 height 19
click at [1232, 10] on span "button" at bounding box center [1232, 13] width 10 height 10
